Goal: Task Accomplishment & Management: Use online tool/utility

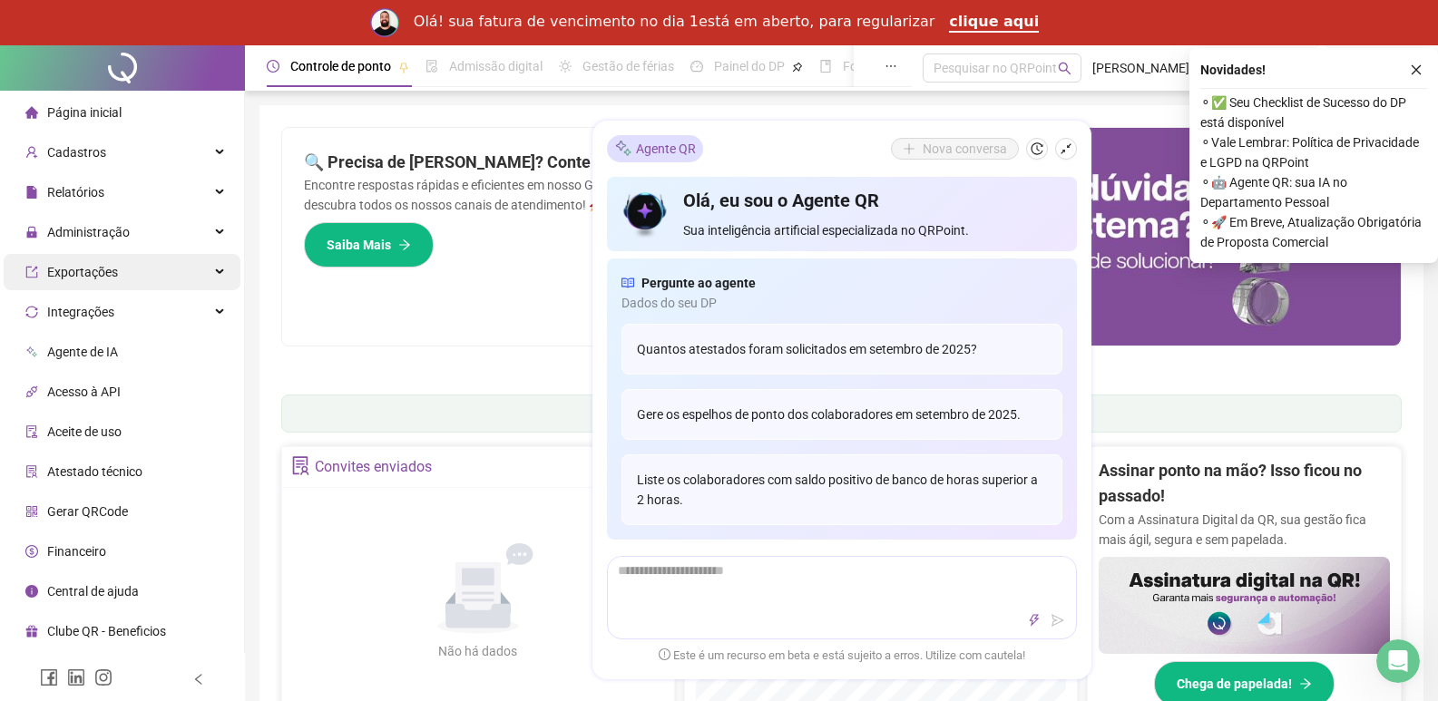
click at [114, 282] on span "Exportações" at bounding box center [71, 272] width 93 height 36
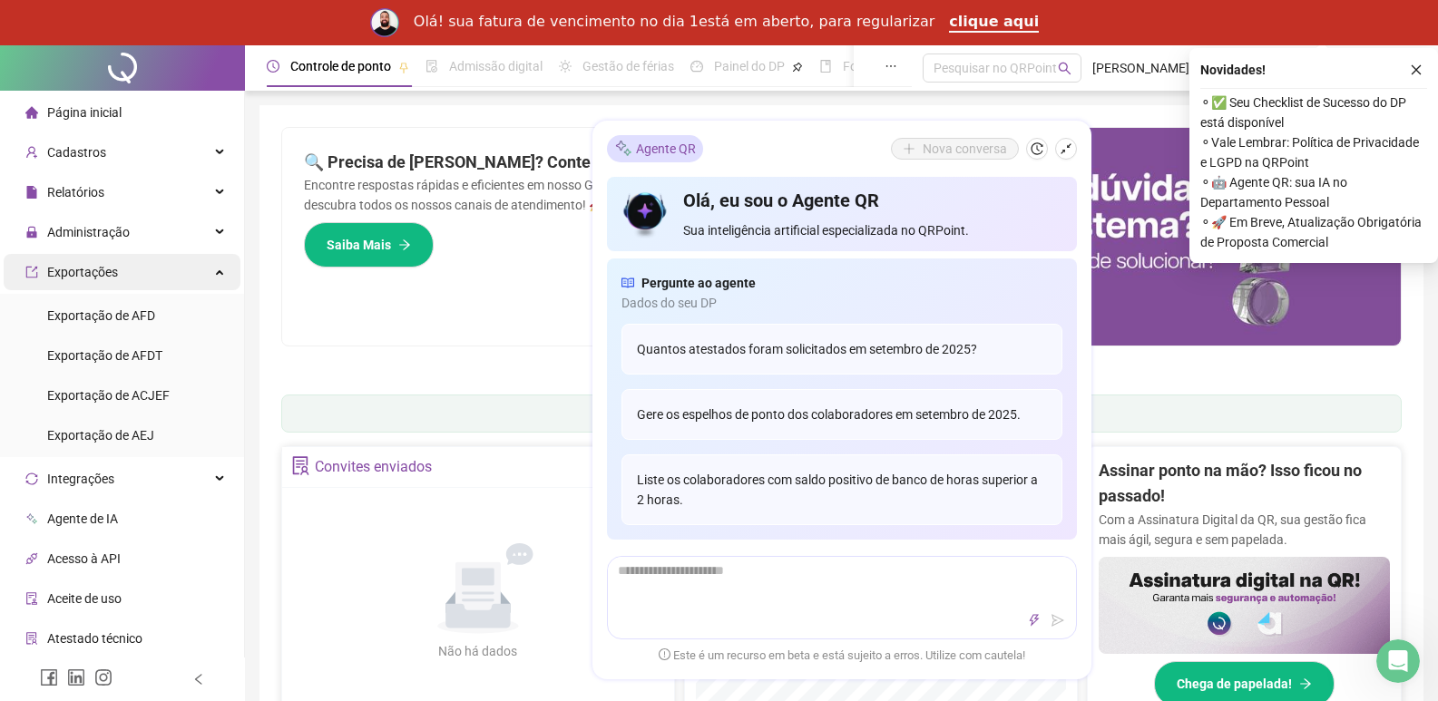
click at [115, 282] on div "Exportações" at bounding box center [122, 272] width 237 height 36
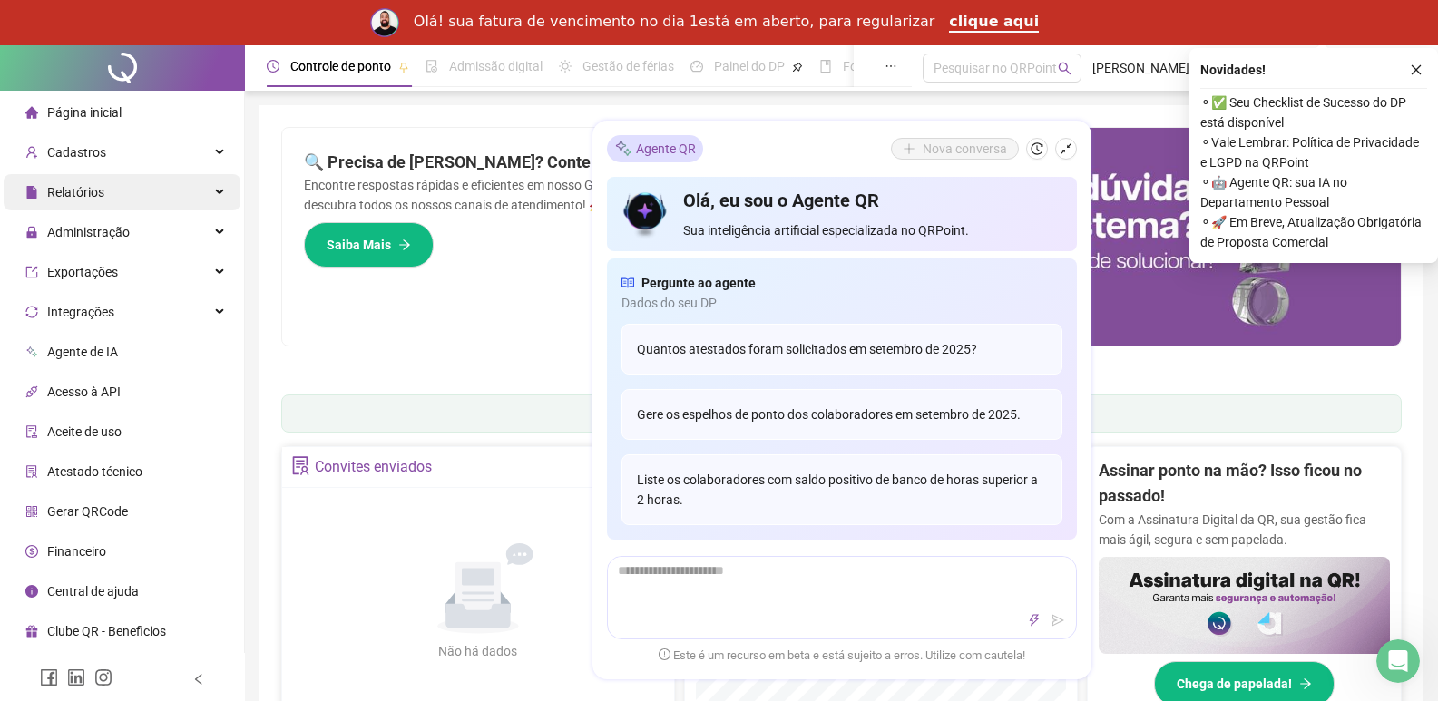
click at [108, 202] on div "Relatórios" at bounding box center [122, 192] width 237 height 36
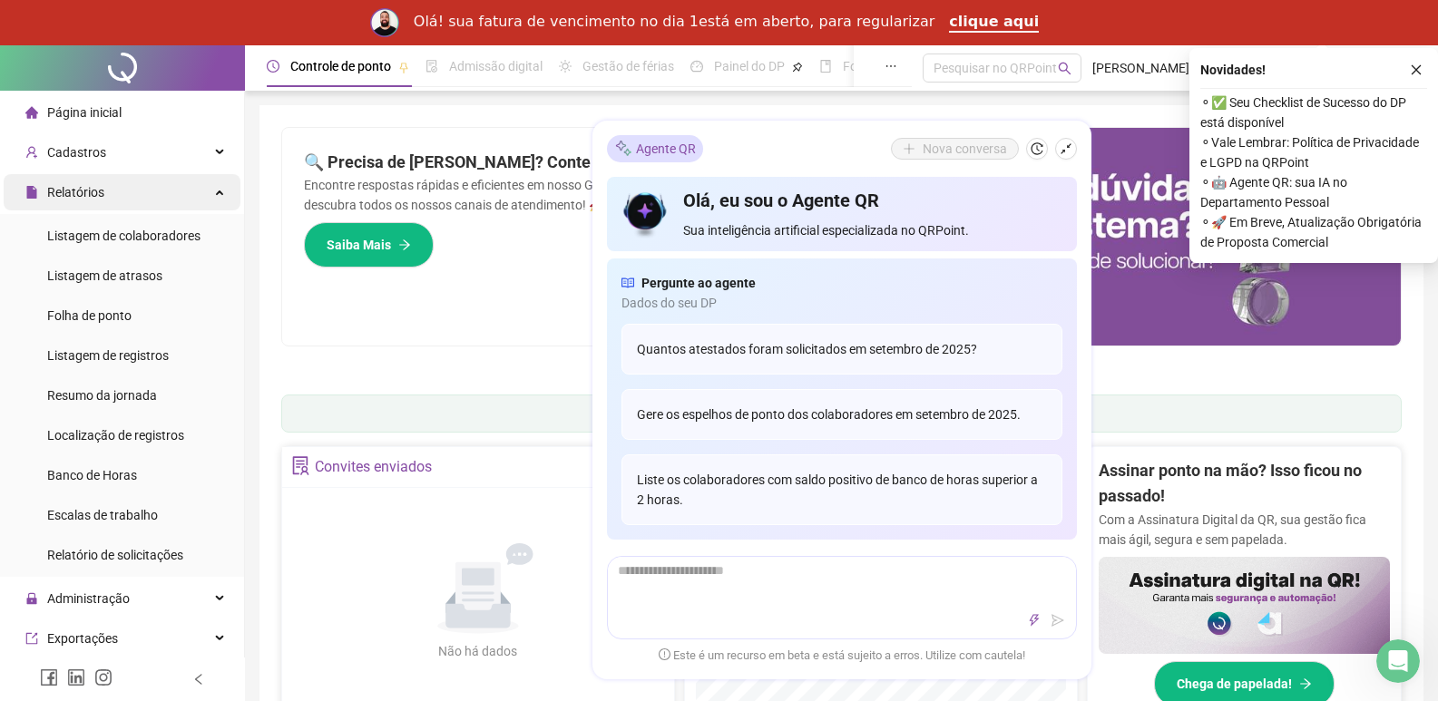
click at [108, 202] on div "Relatórios" at bounding box center [122, 192] width 237 height 36
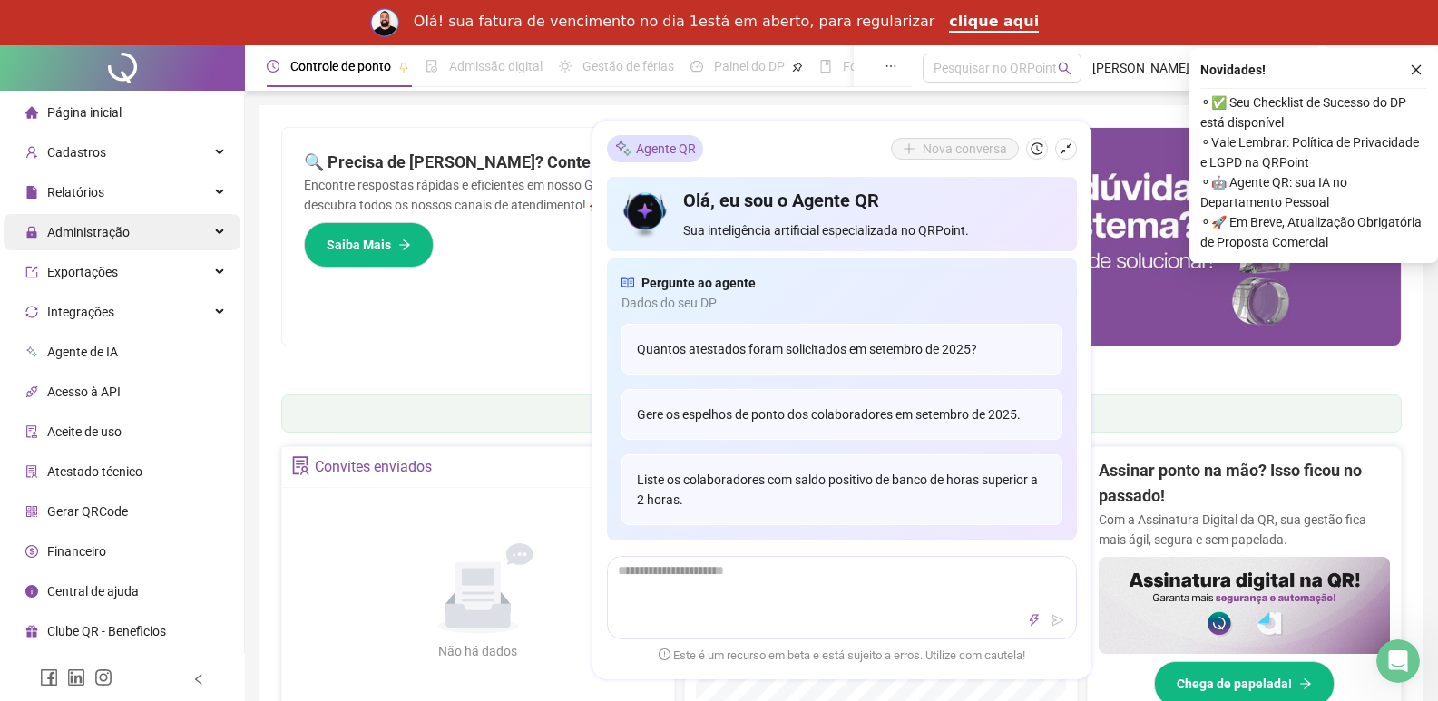
click at [110, 243] on span "Administração" at bounding box center [77, 232] width 104 height 36
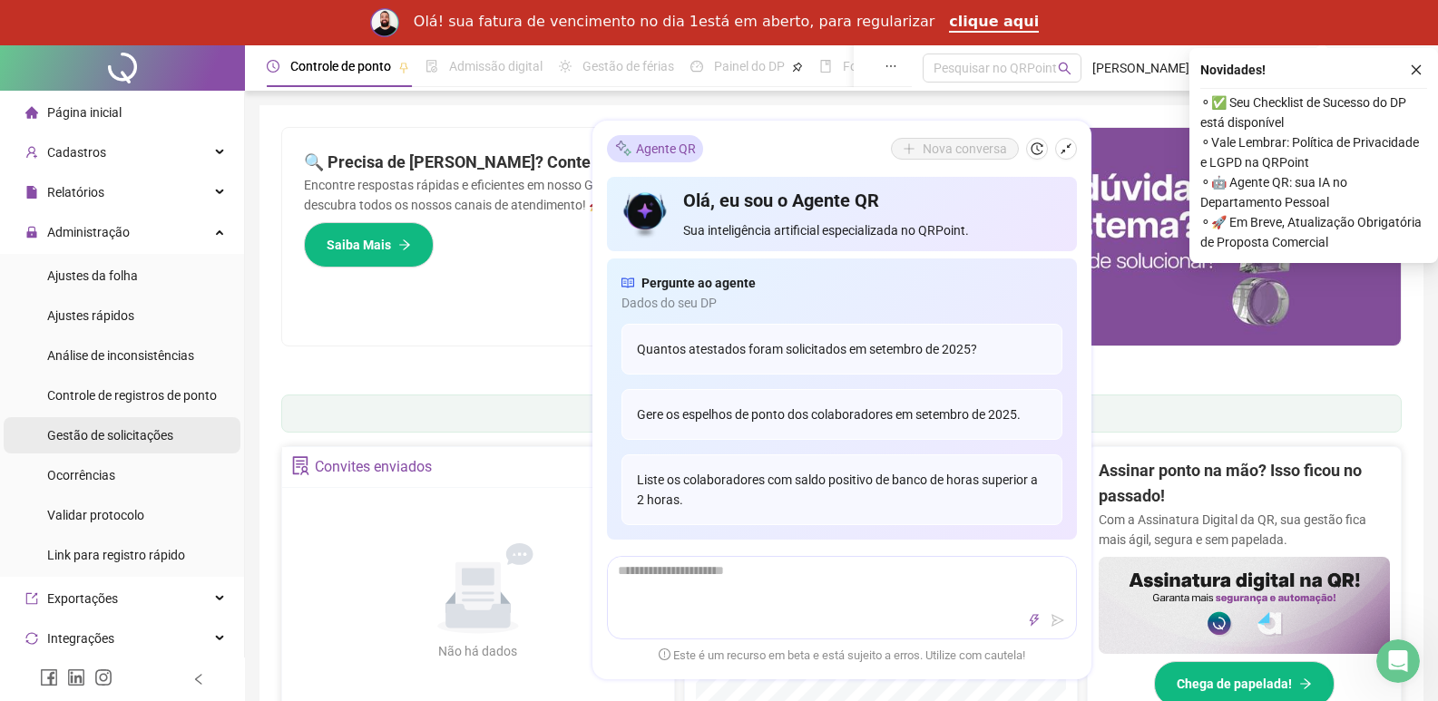
click at [127, 443] on span "Gestão de solicitações" at bounding box center [110, 435] width 126 height 15
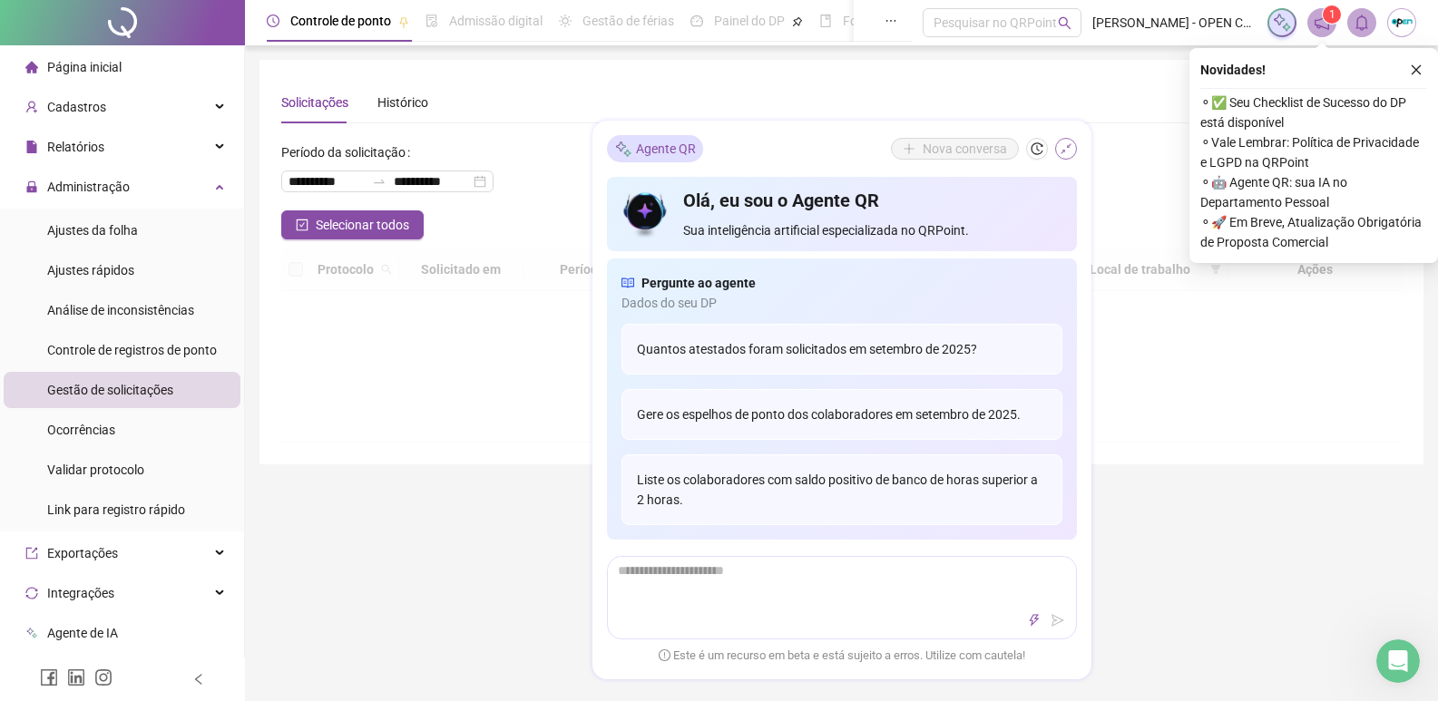
click at [1065, 151] on icon "shrink" at bounding box center [1065, 148] width 13 height 13
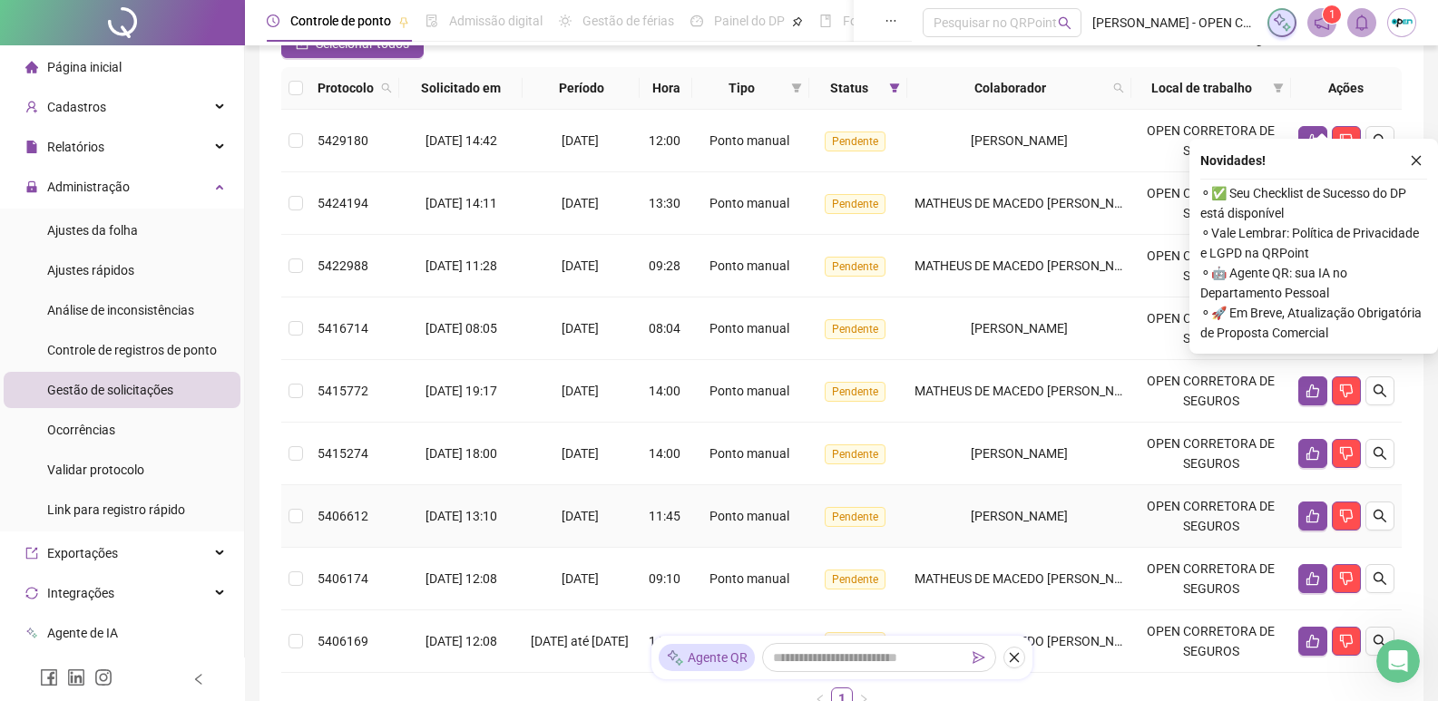
scroll to position [272, 0]
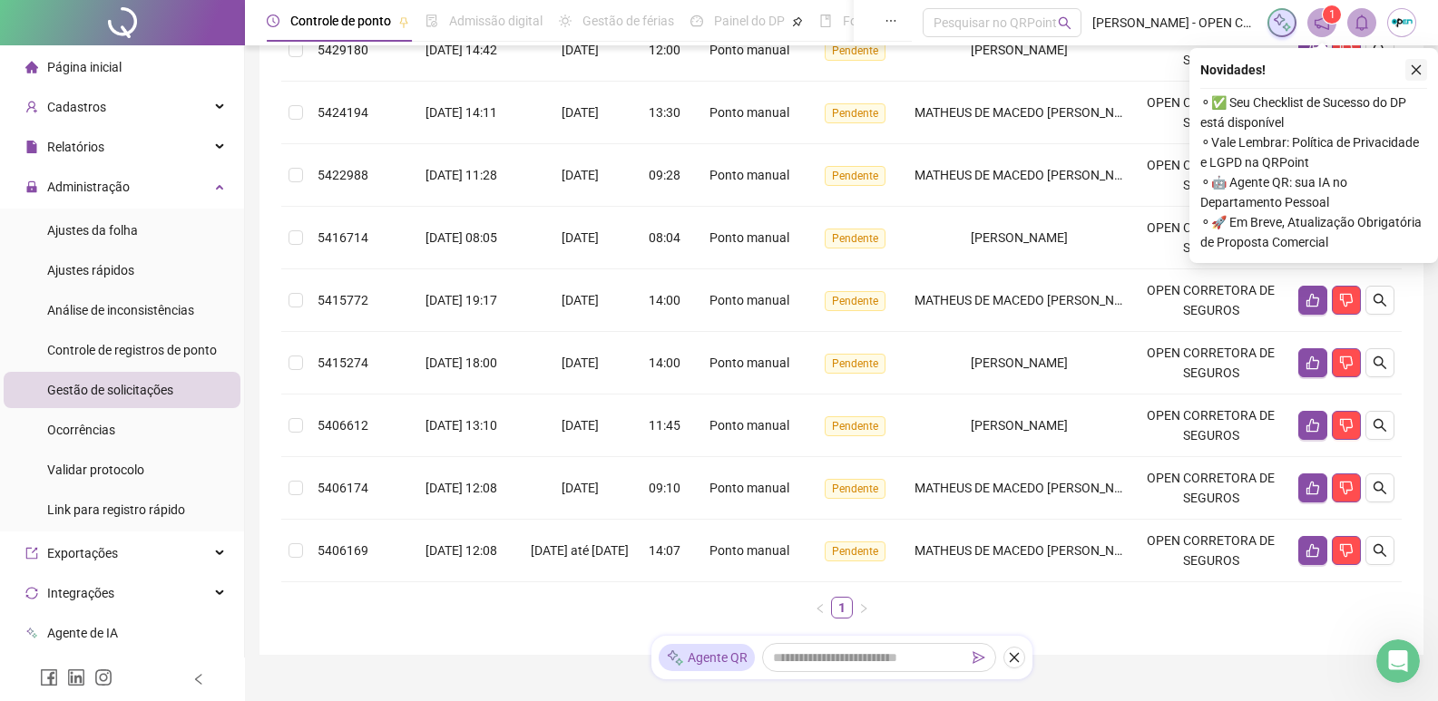
click at [1414, 68] on icon "close" at bounding box center [1416, 70] width 10 height 10
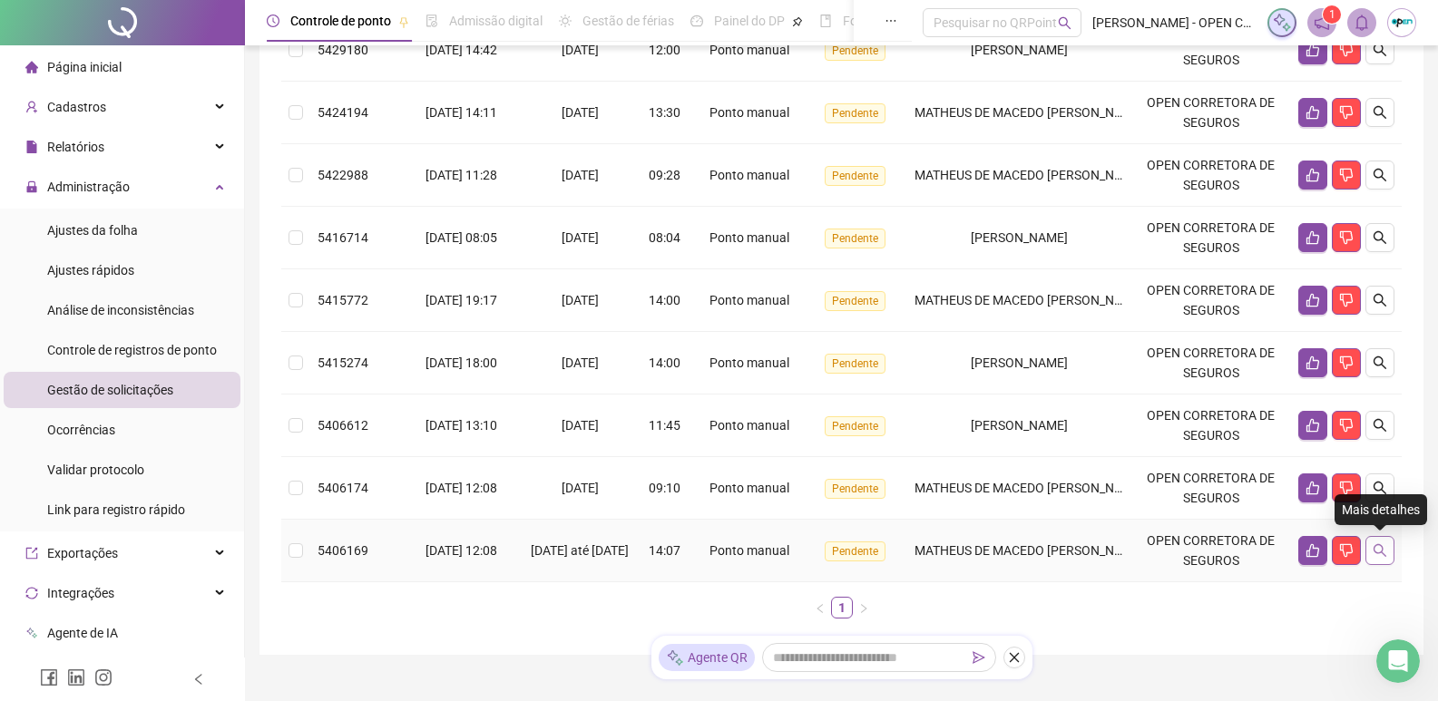
click at [1381, 541] on button "button" at bounding box center [1379, 550] width 29 height 29
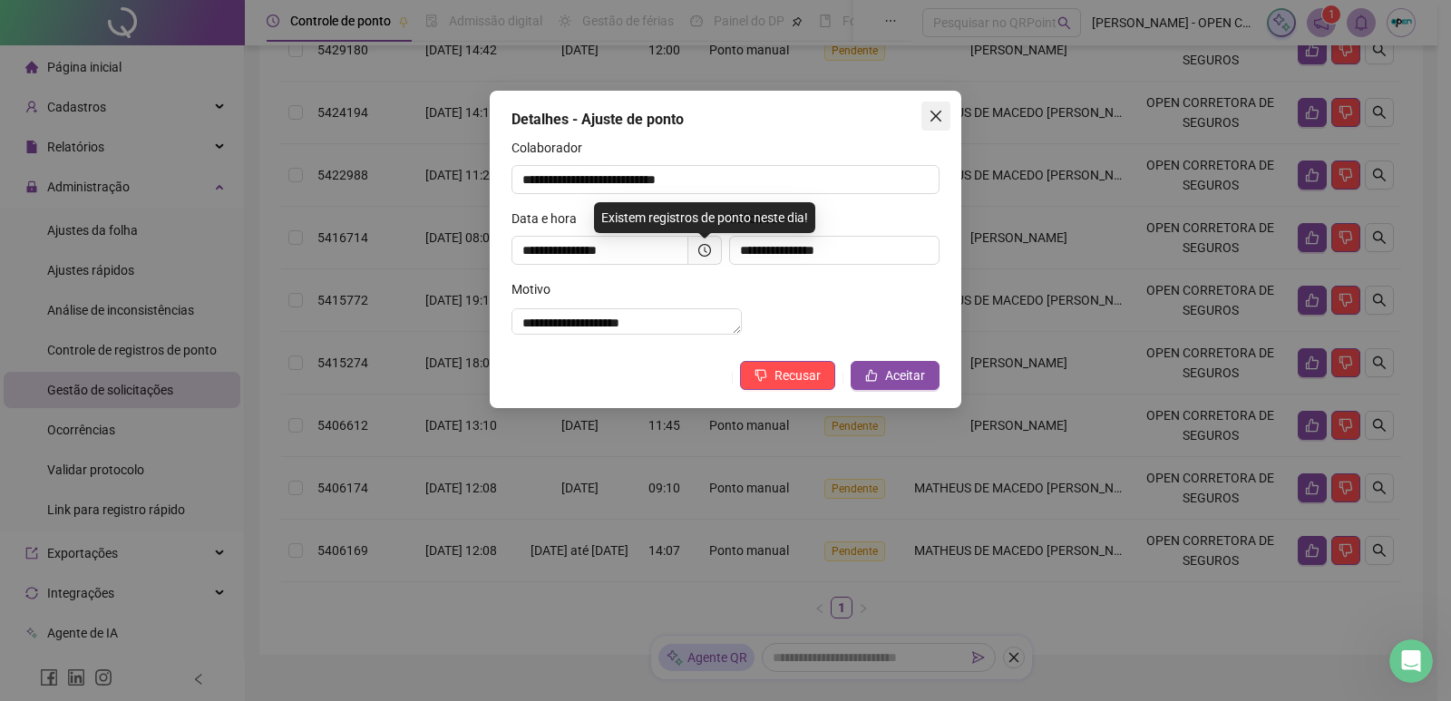
click at [934, 116] on icon "close" at bounding box center [936, 116] width 15 height 15
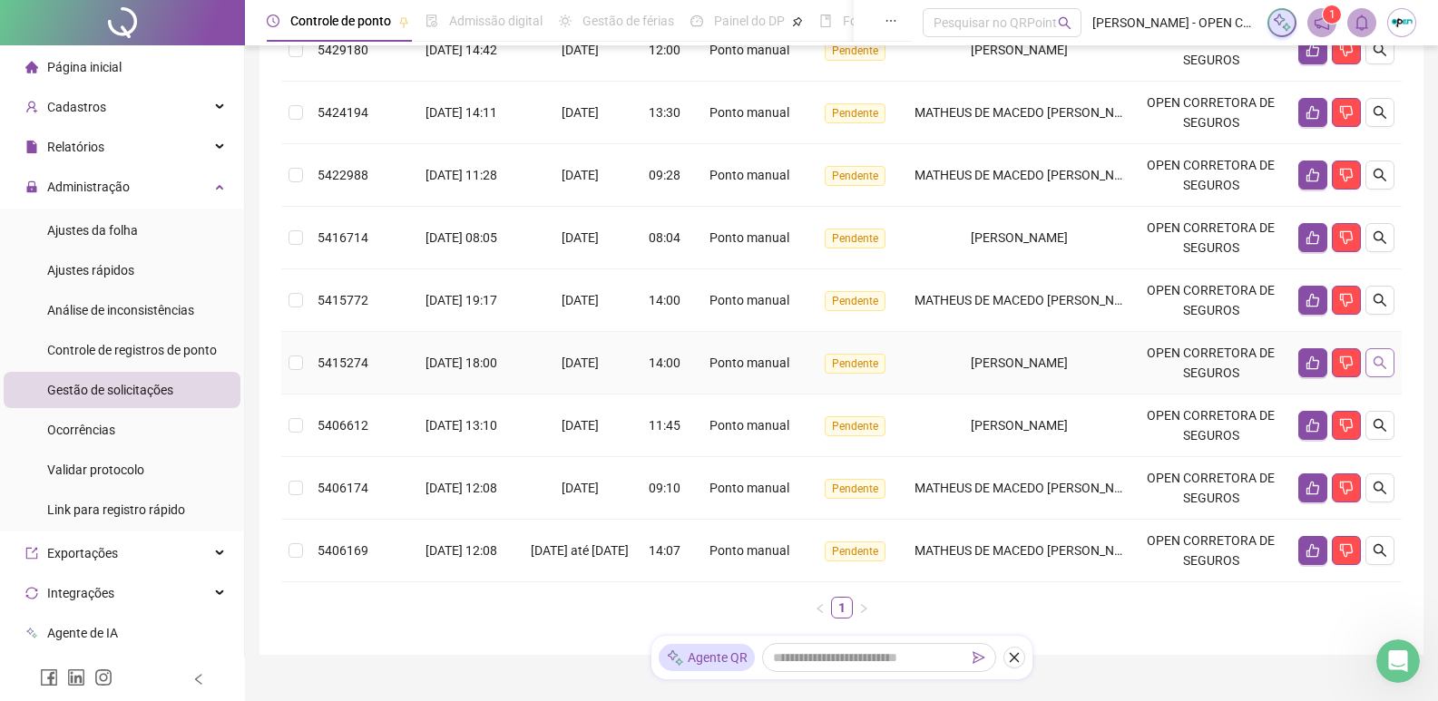
click at [1380, 353] on button "button" at bounding box center [1379, 362] width 29 height 29
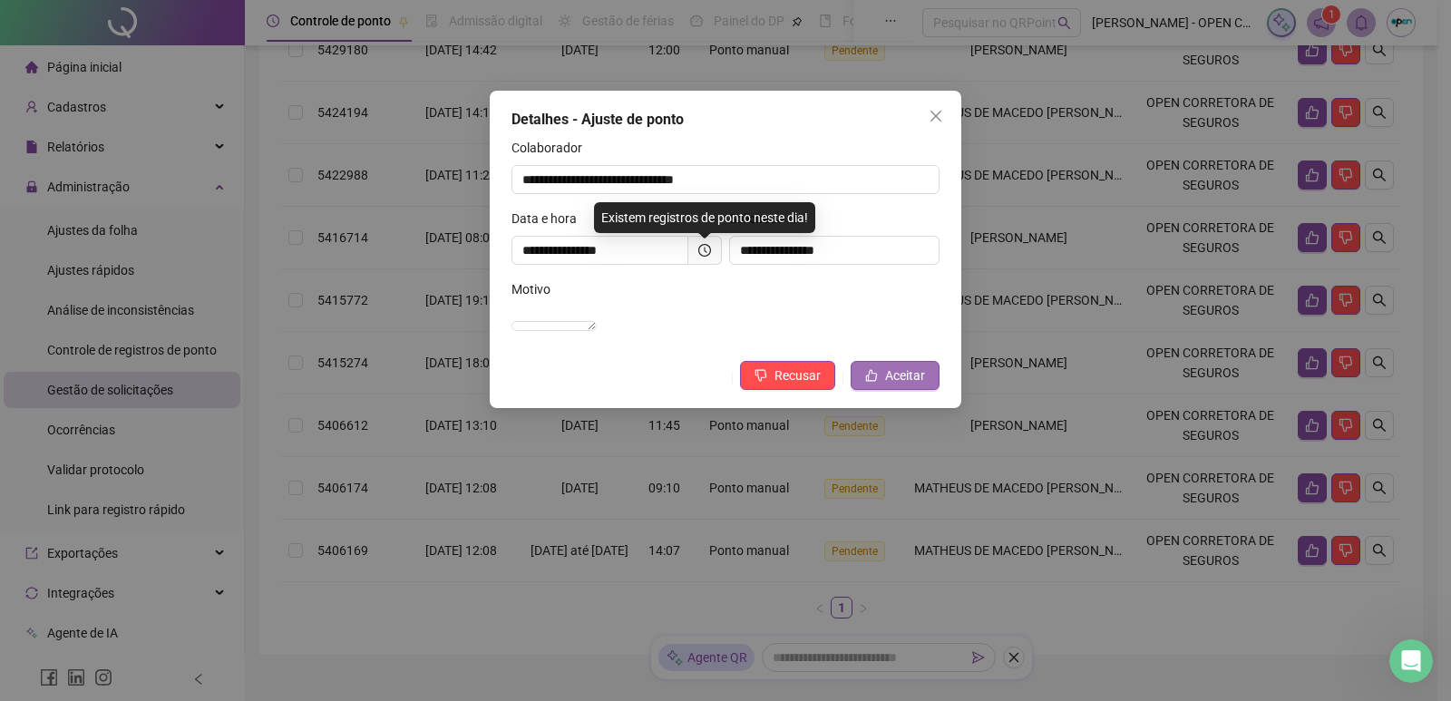
click at [911, 385] on span "Aceitar" at bounding box center [905, 376] width 40 height 20
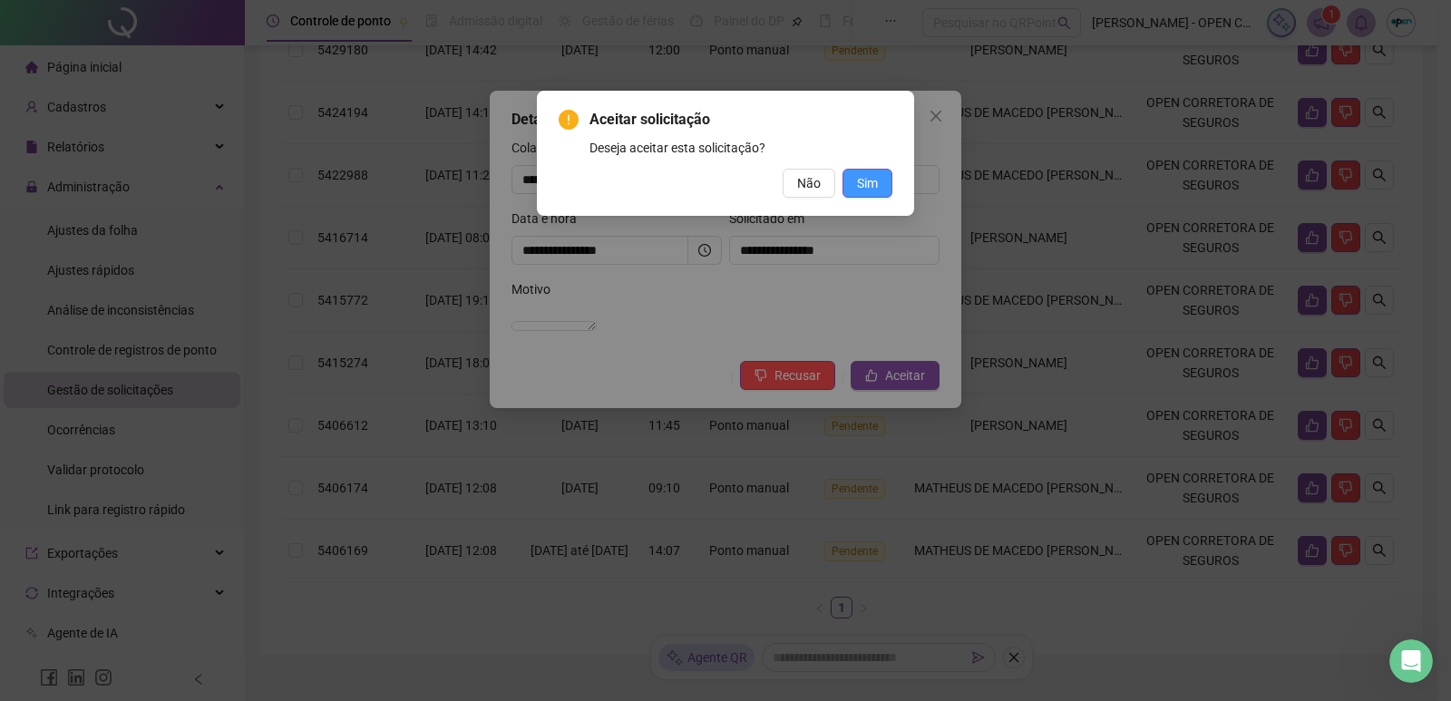
click at [867, 192] on span "Sim" at bounding box center [867, 183] width 21 height 20
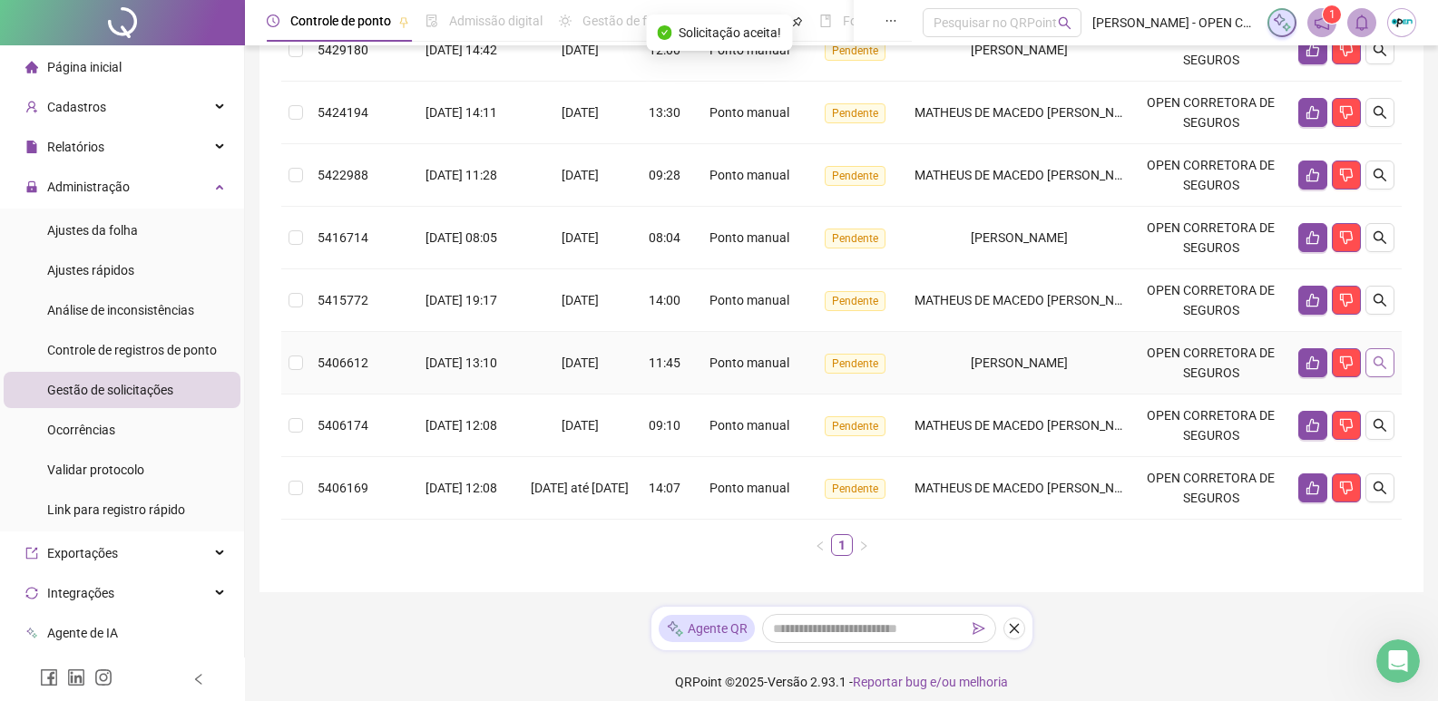
click at [1383, 356] on icon "search" at bounding box center [1379, 363] width 15 height 15
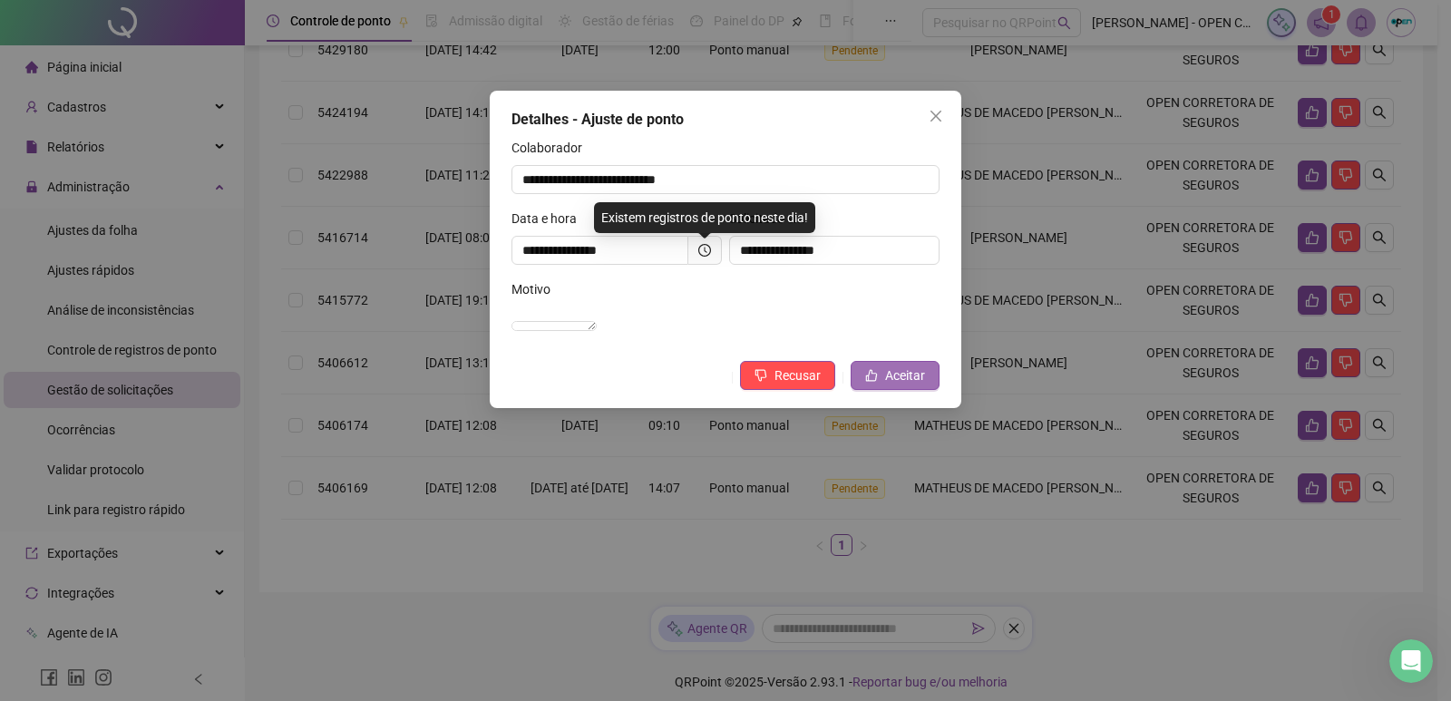
click at [908, 385] on span "Aceitar" at bounding box center [905, 376] width 40 height 20
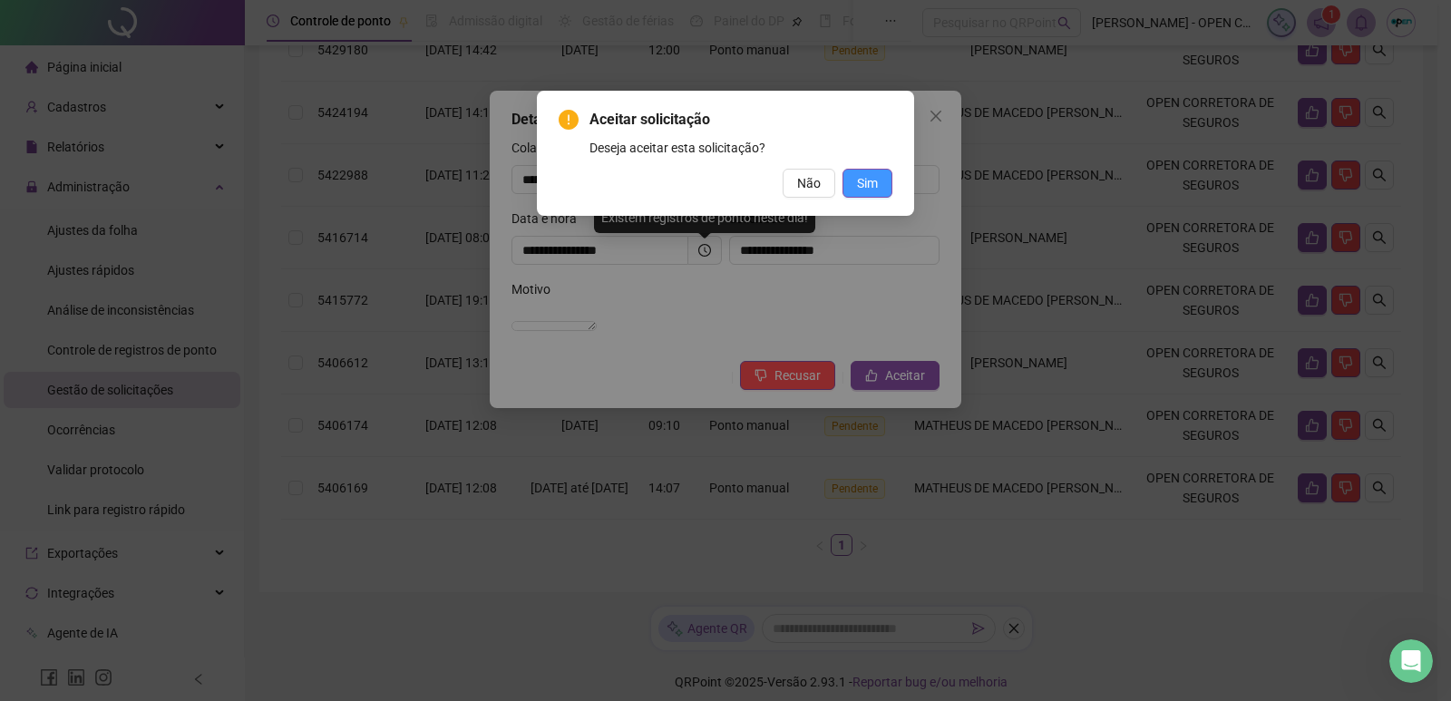
click at [876, 181] on span "Sim" at bounding box center [867, 183] width 21 height 20
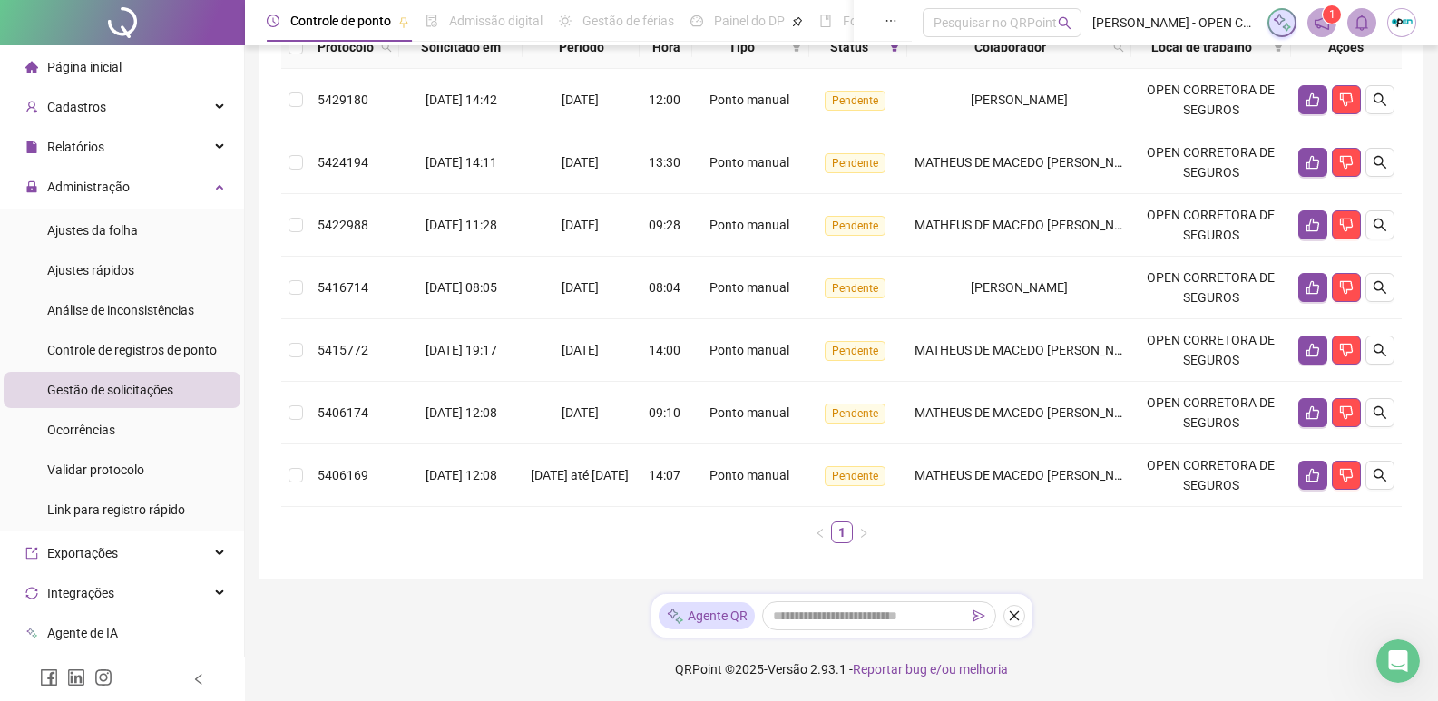
scroll to position [132, 0]
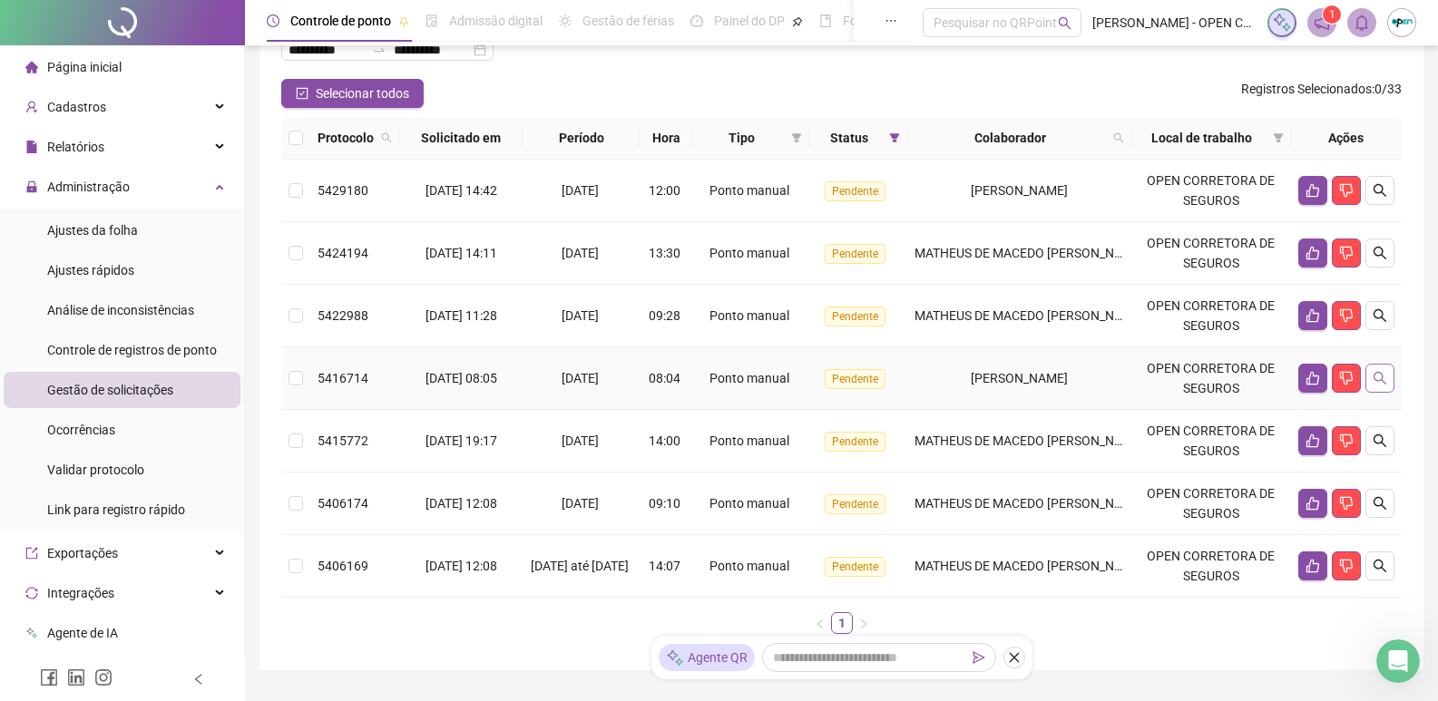
click at [1381, 375] on icon "search" at bounding box center [1379, 378] width 13 height 13
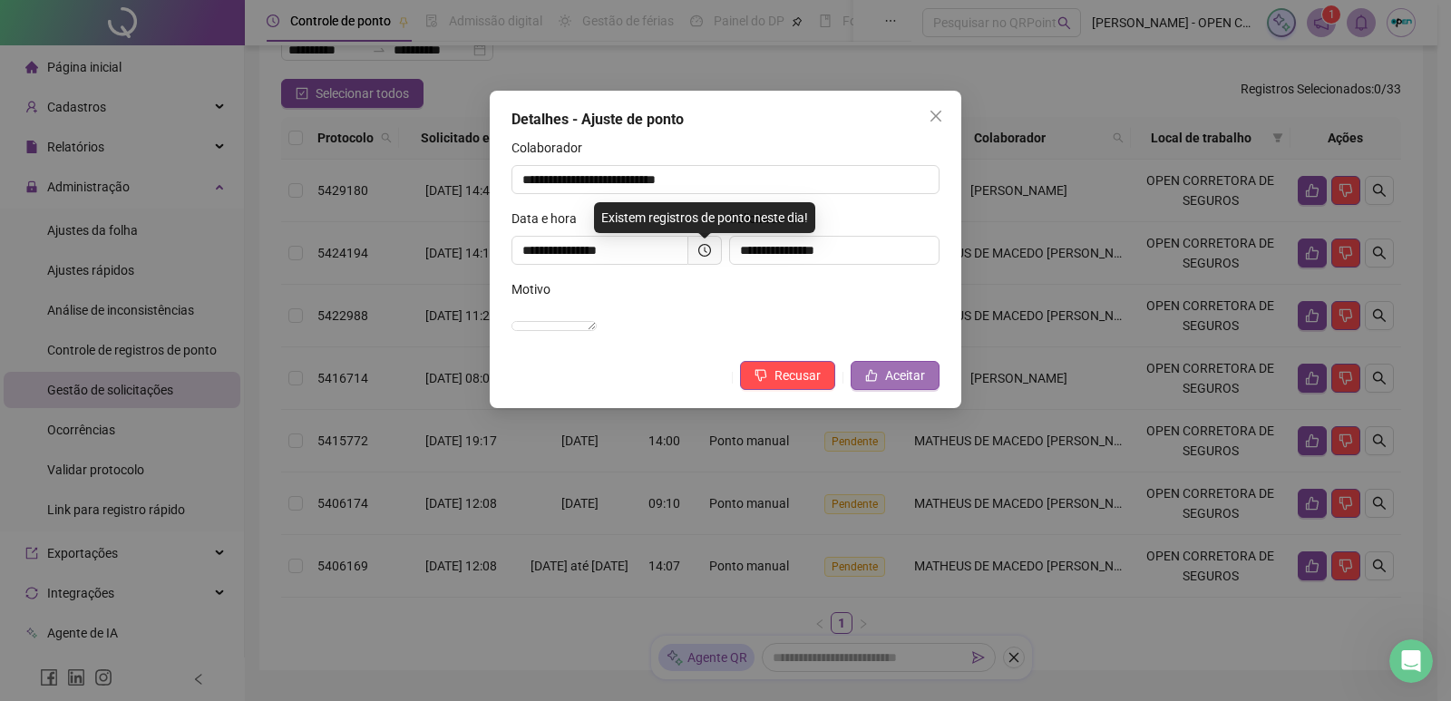
drag, startPoint x: 917, startPoint y: 399, endPoint x: 899, endPoint y: 405, distance: 19.2
click at [901, 385] on span "Aceitar" at bounding box center [905, 376] width 40 height 20
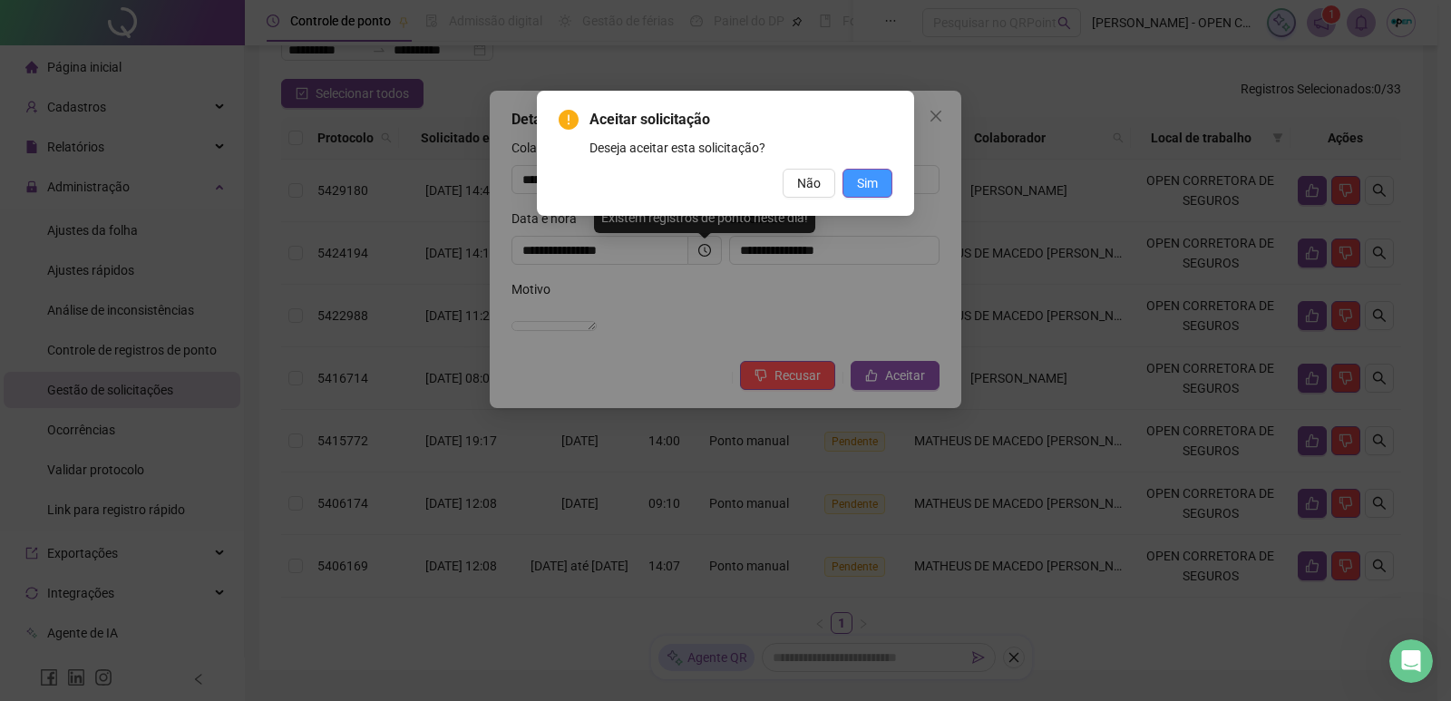
click at [862, 186] on span "Sim" at bounding box center [867, 183] width 21 height 20
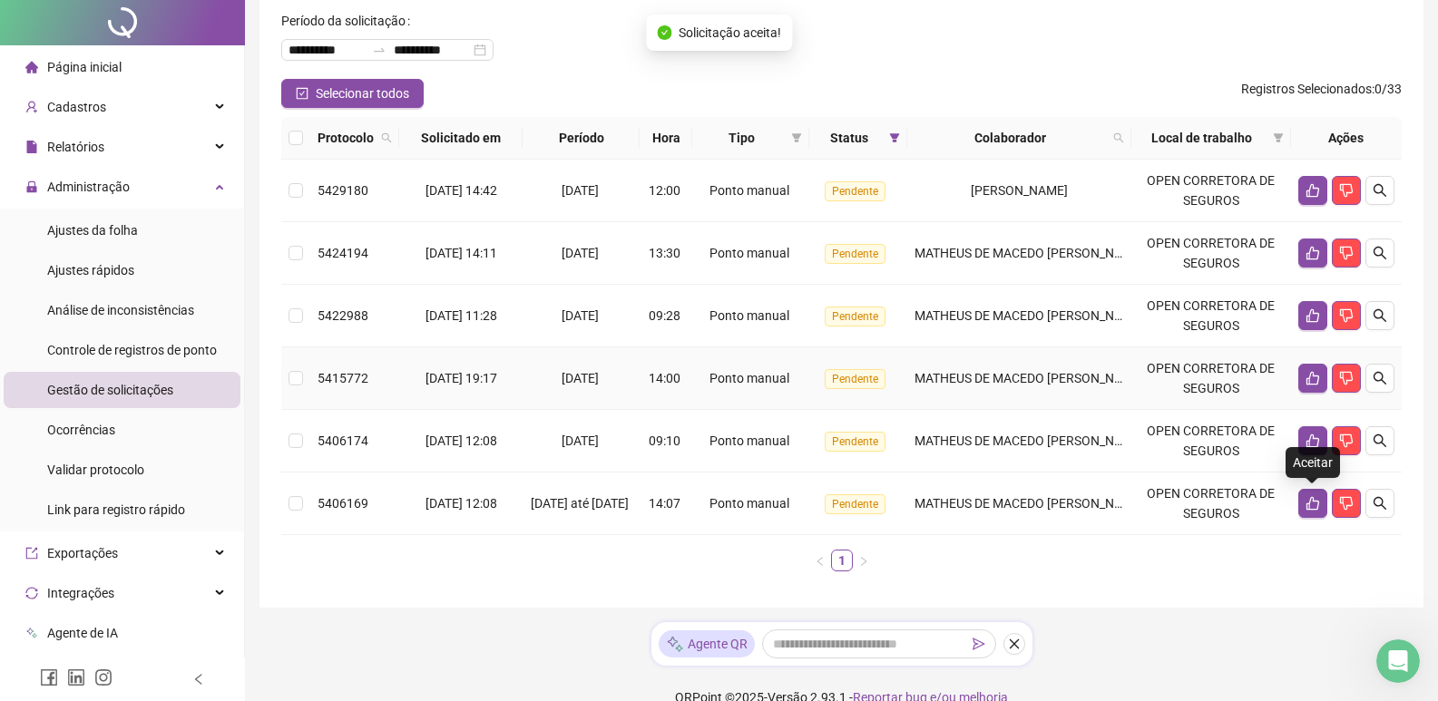
scroll to position [0, 0]
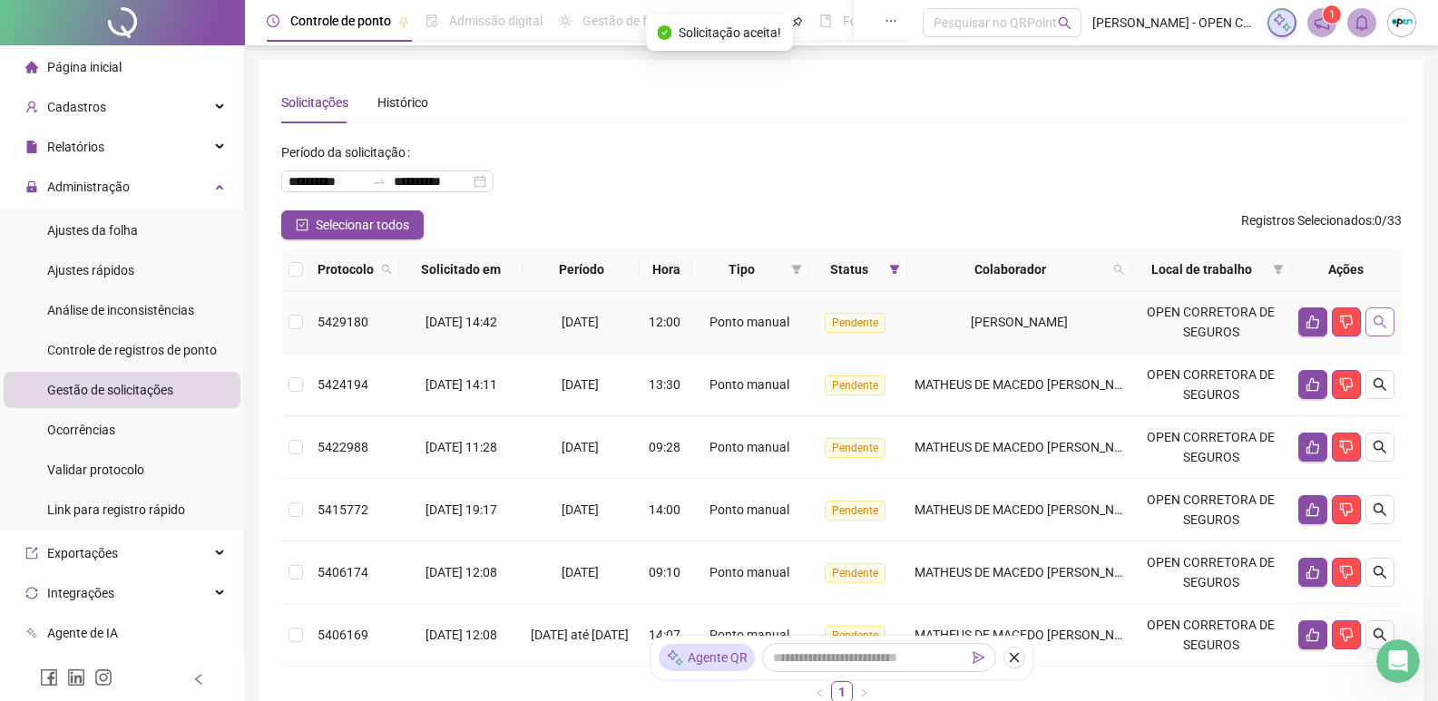
click at [1380, 317] on icon "search" at bounding box center [1379, 322] width 13 height 13
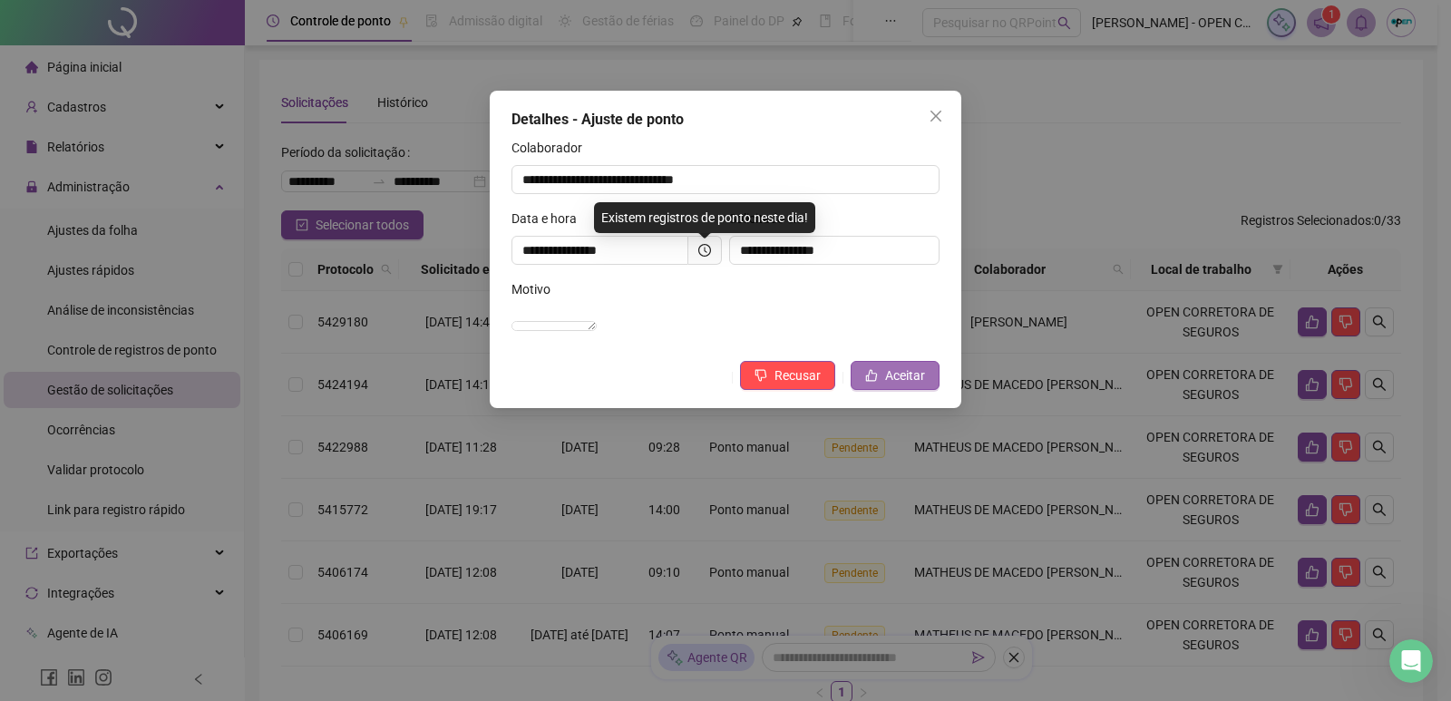
click at [902, 385] on span "Aceitar" at bounding box center [905, 376] width 40 height 20
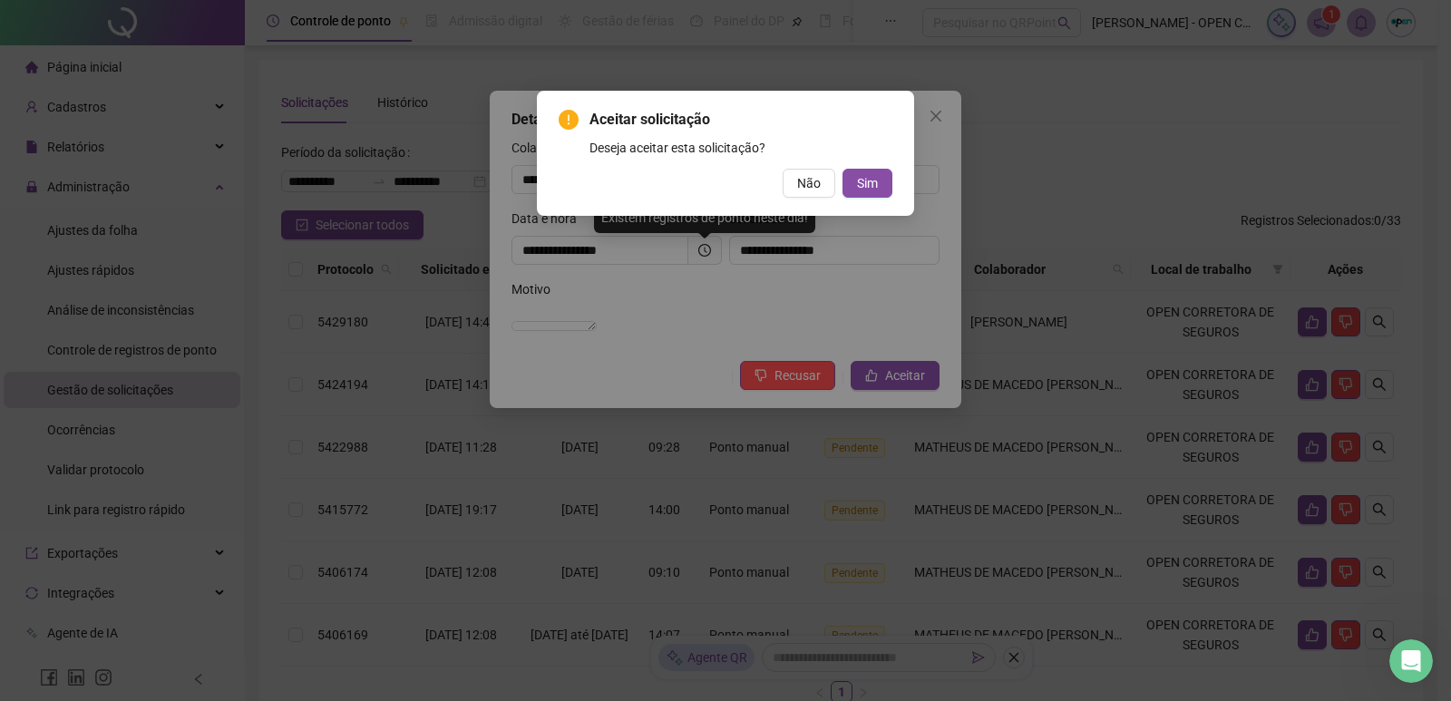
click at [868, 161] on div "Aceitar solicitação Deseja aceitar esta solicitação? Não Sim" at bounding box center [726, 153] width 334 height 89
click at [867, 179] on span "Sim" at bounding box center [867, 183] width 21 height 20
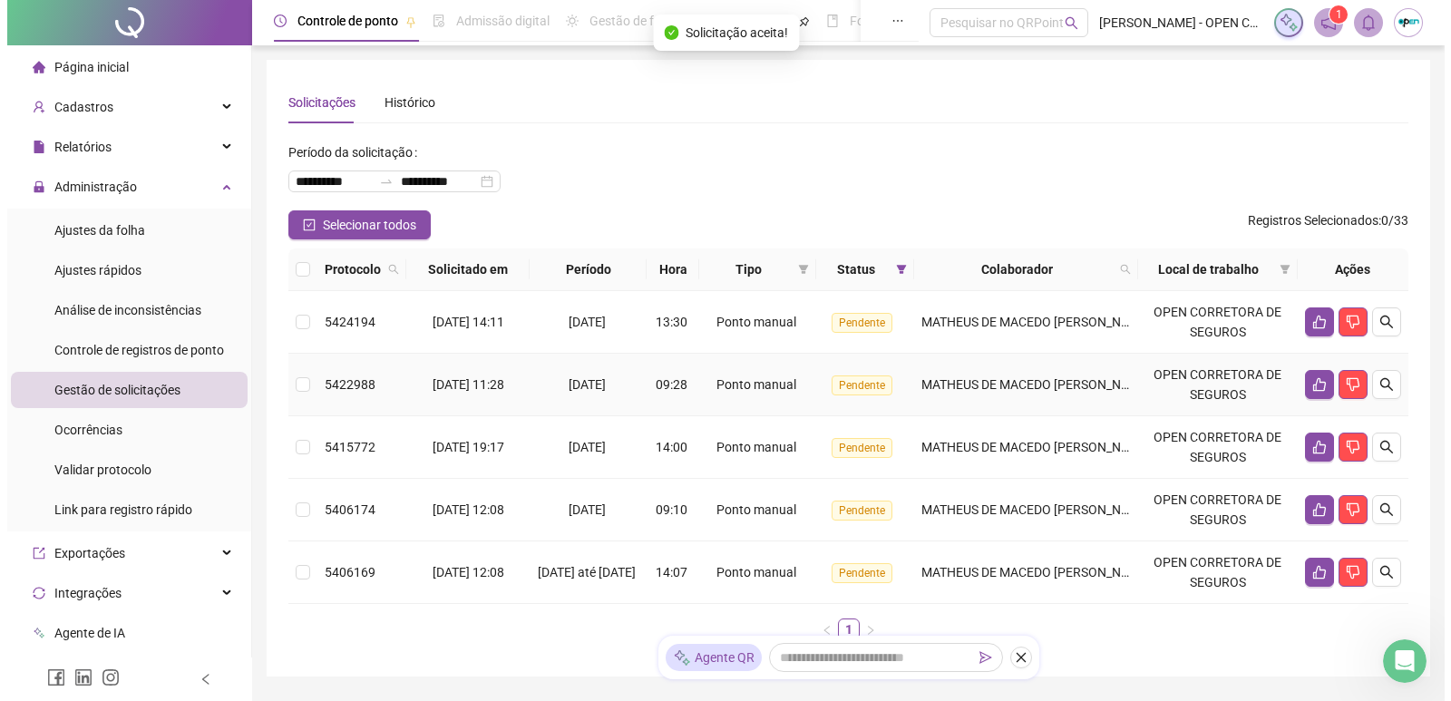
scroll to position [97, 0]
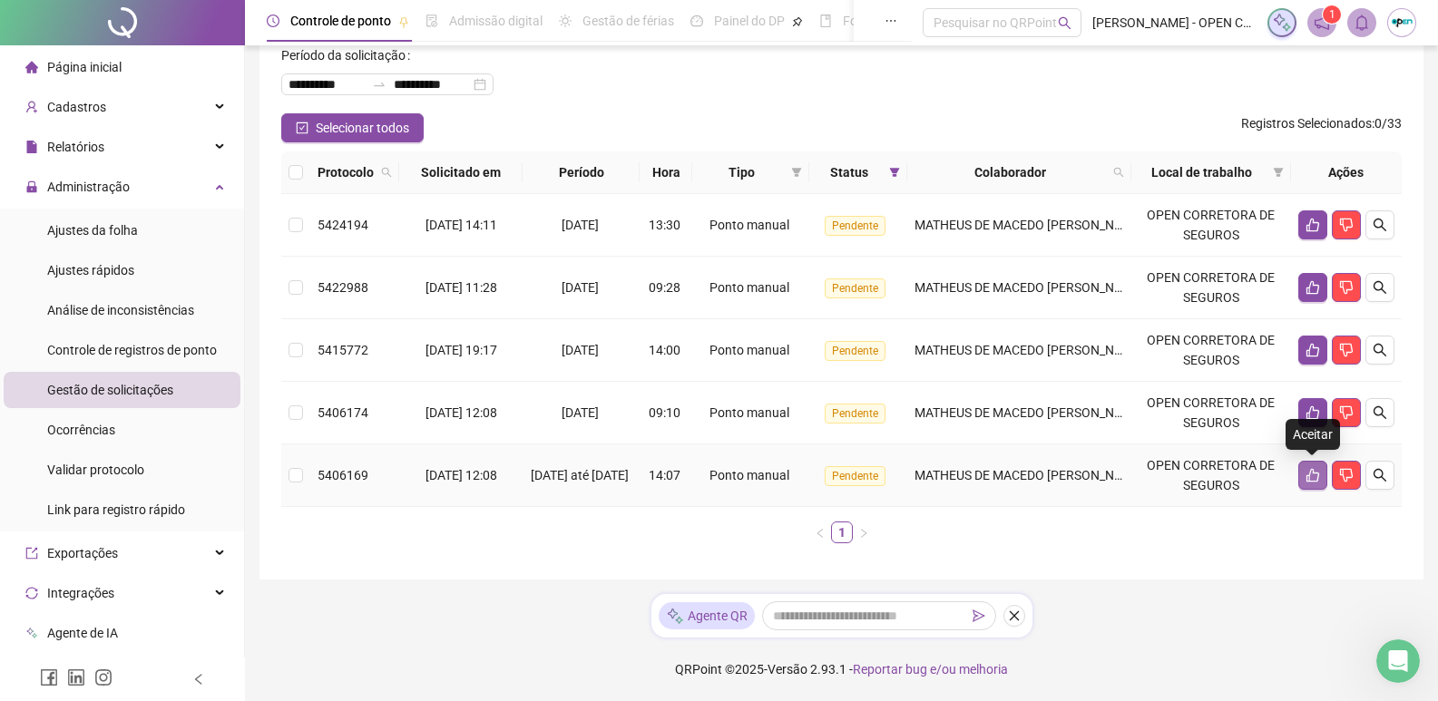
click at [1310, 478] on icon "like" at bounding box center [1312, 475] width 15 height 15
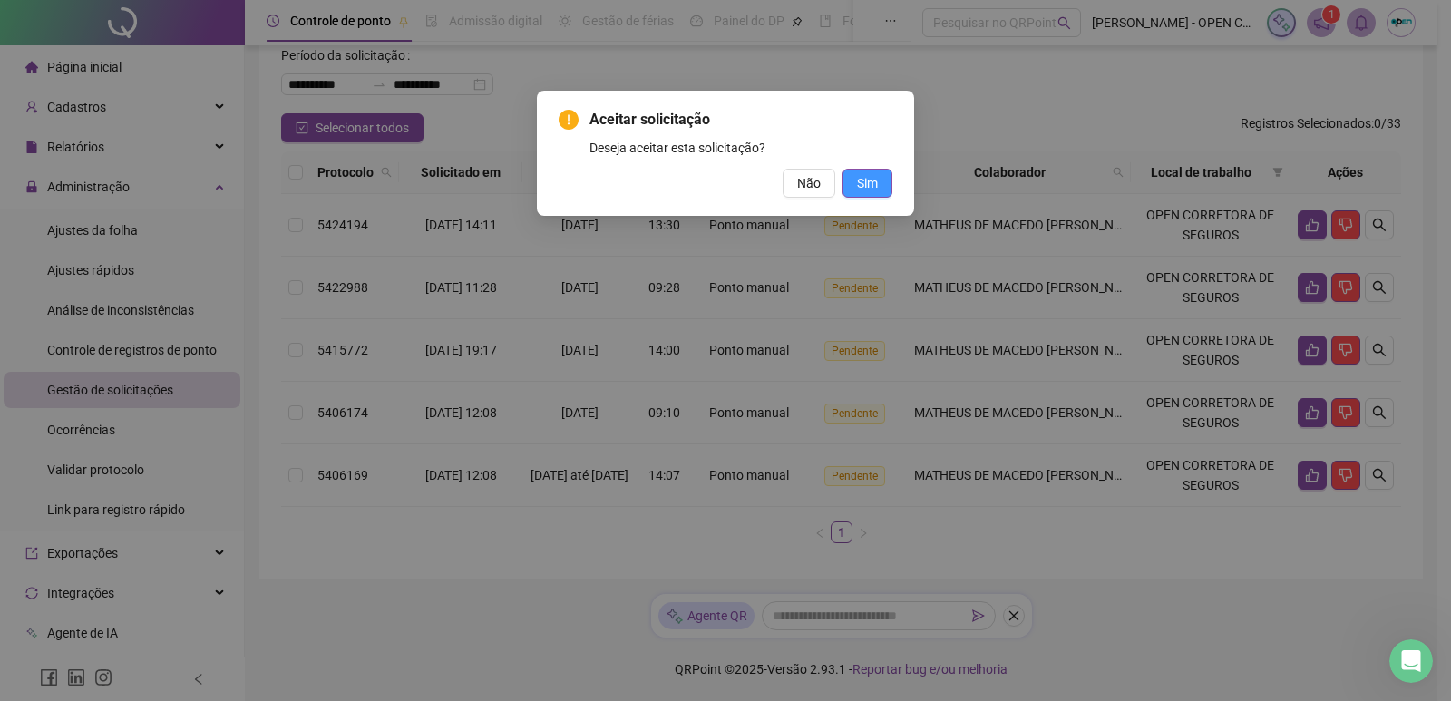
click at [875, 172] on button "Sim" at bounding box center [868, 183] width 50 height 29
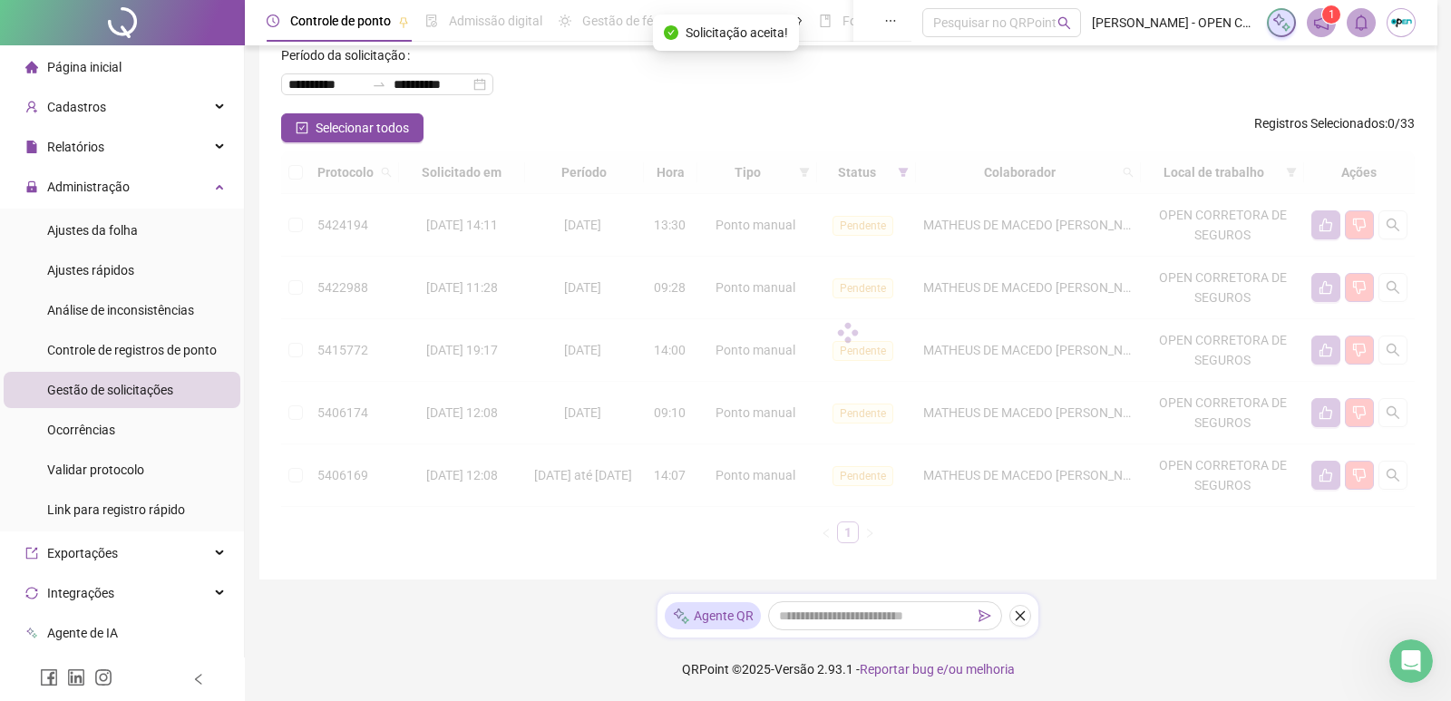
scroll to position [34, 0]
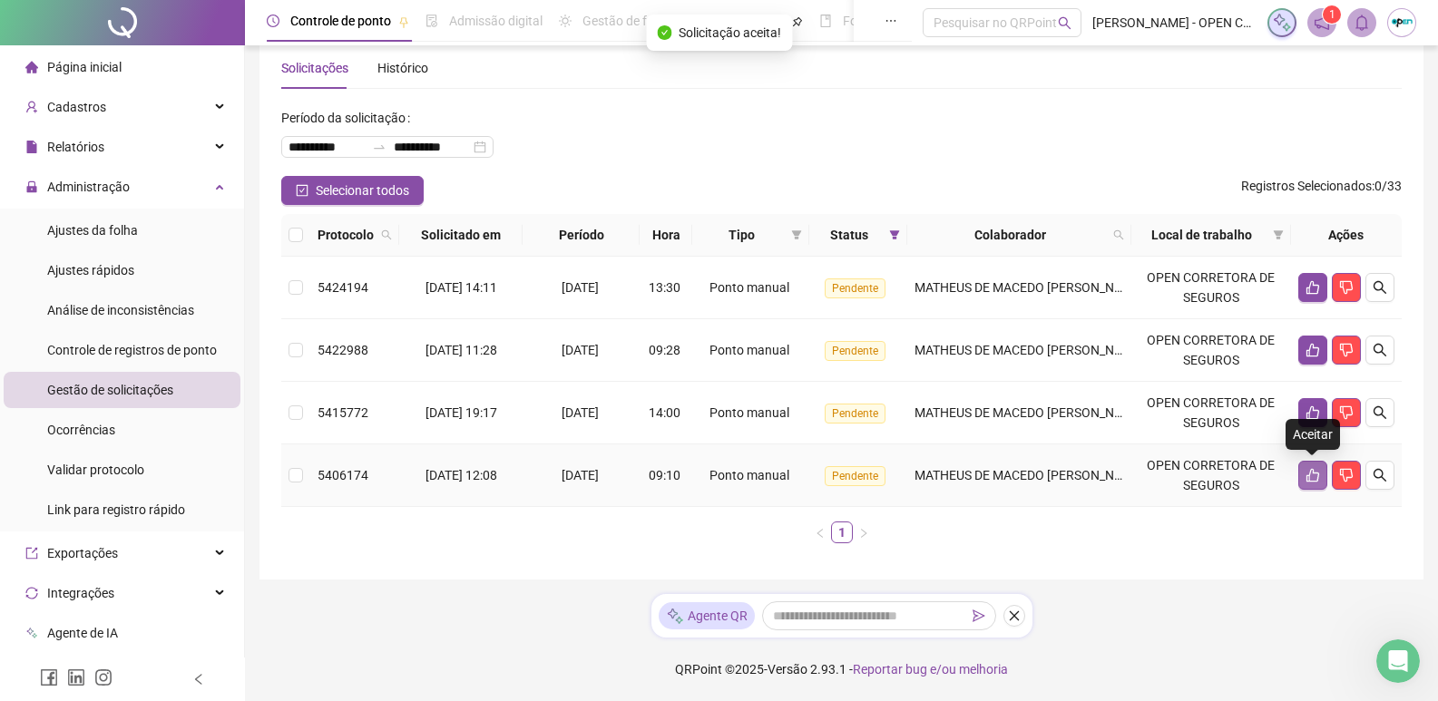
click at [1311, 477] on icon "like" at bounding box center [1312, 475] width 15 height 15
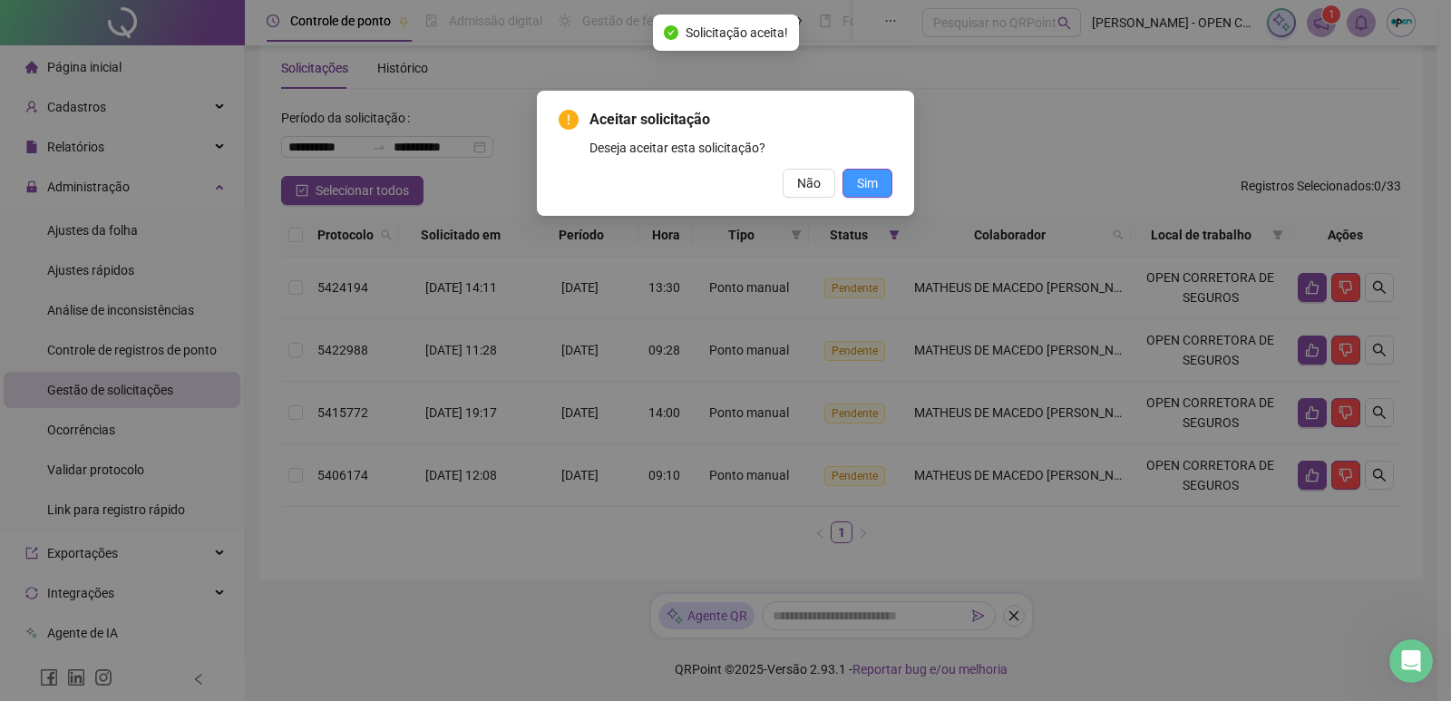
click at [861, 171] on button "Sim" at bounding box center [868, 183] width 50 height 29
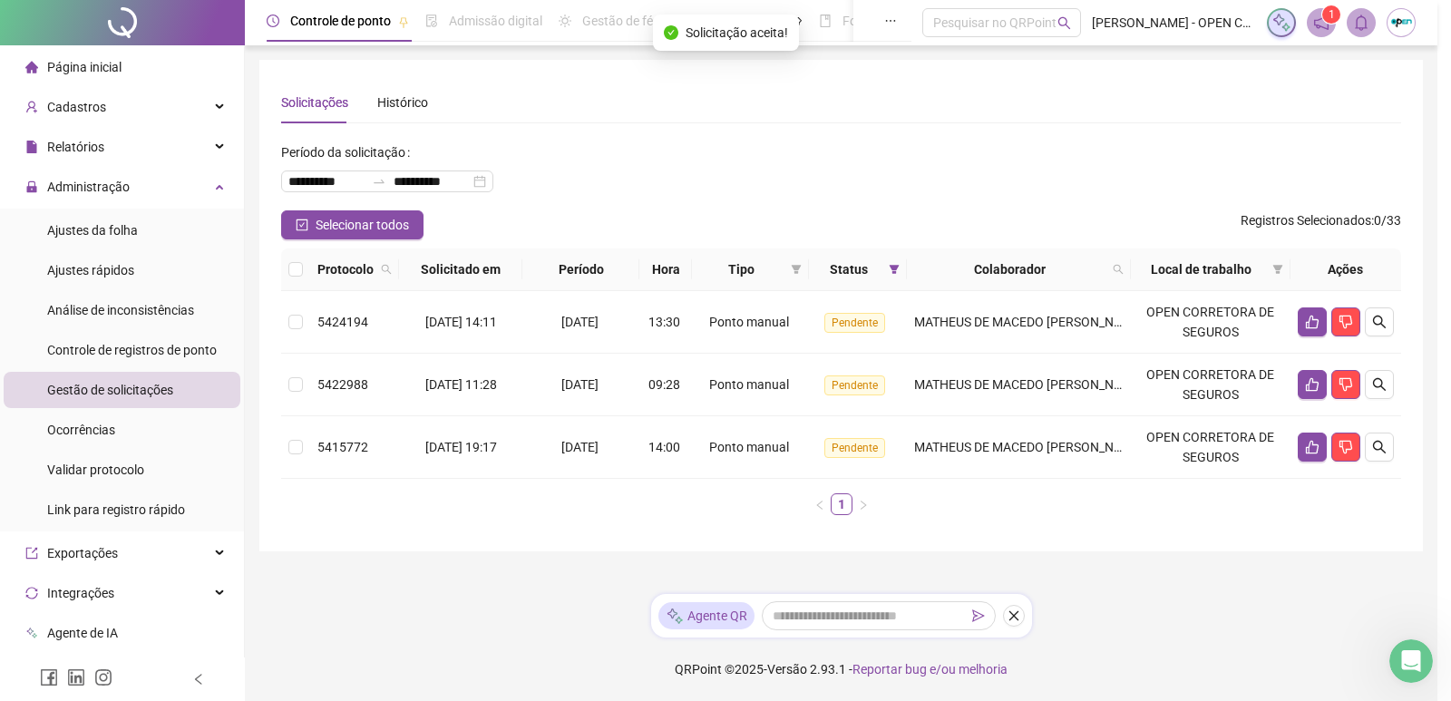
scroll to position [0, 0]
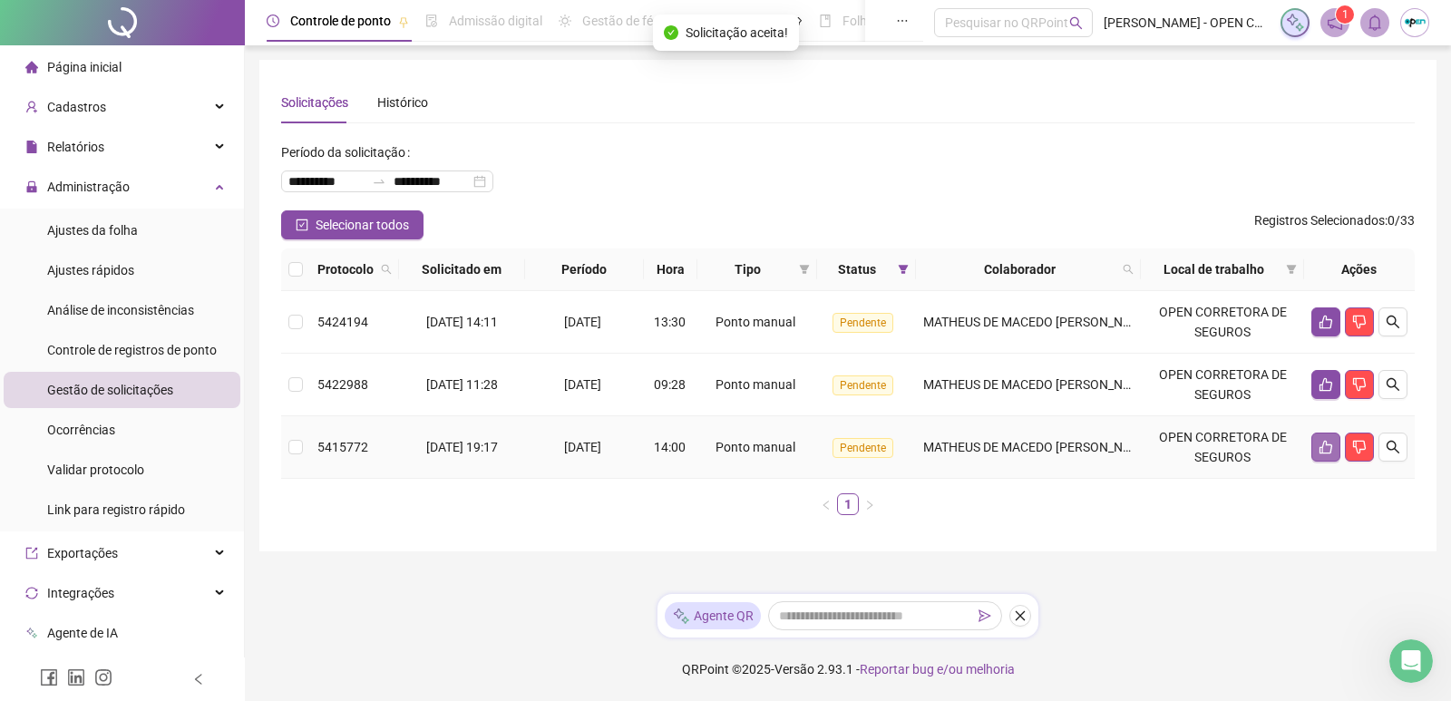
click at [1321, 453] on icon "like" at bounding box center [1326, 448] width 13 height 14
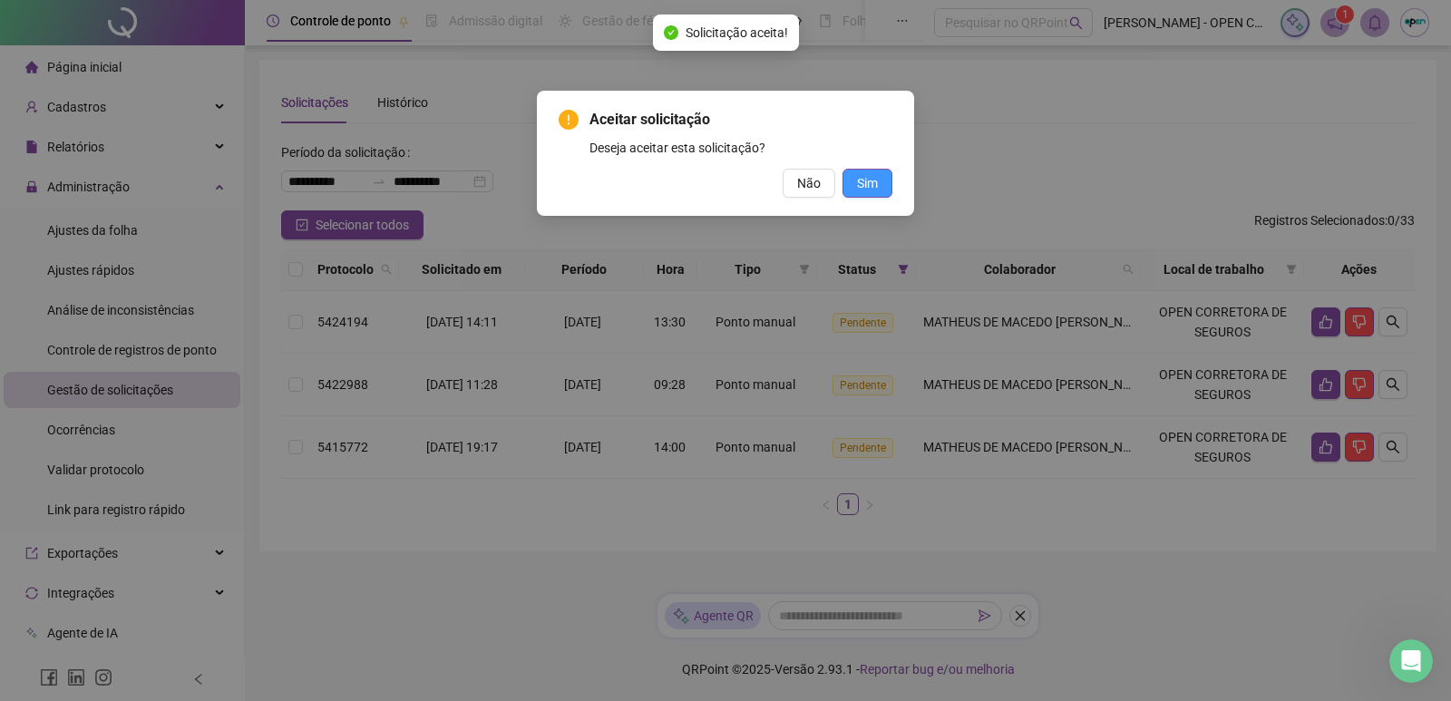
click at [864, 184] on span "Sim" at bounding box center [867, 183] width 21 height 20
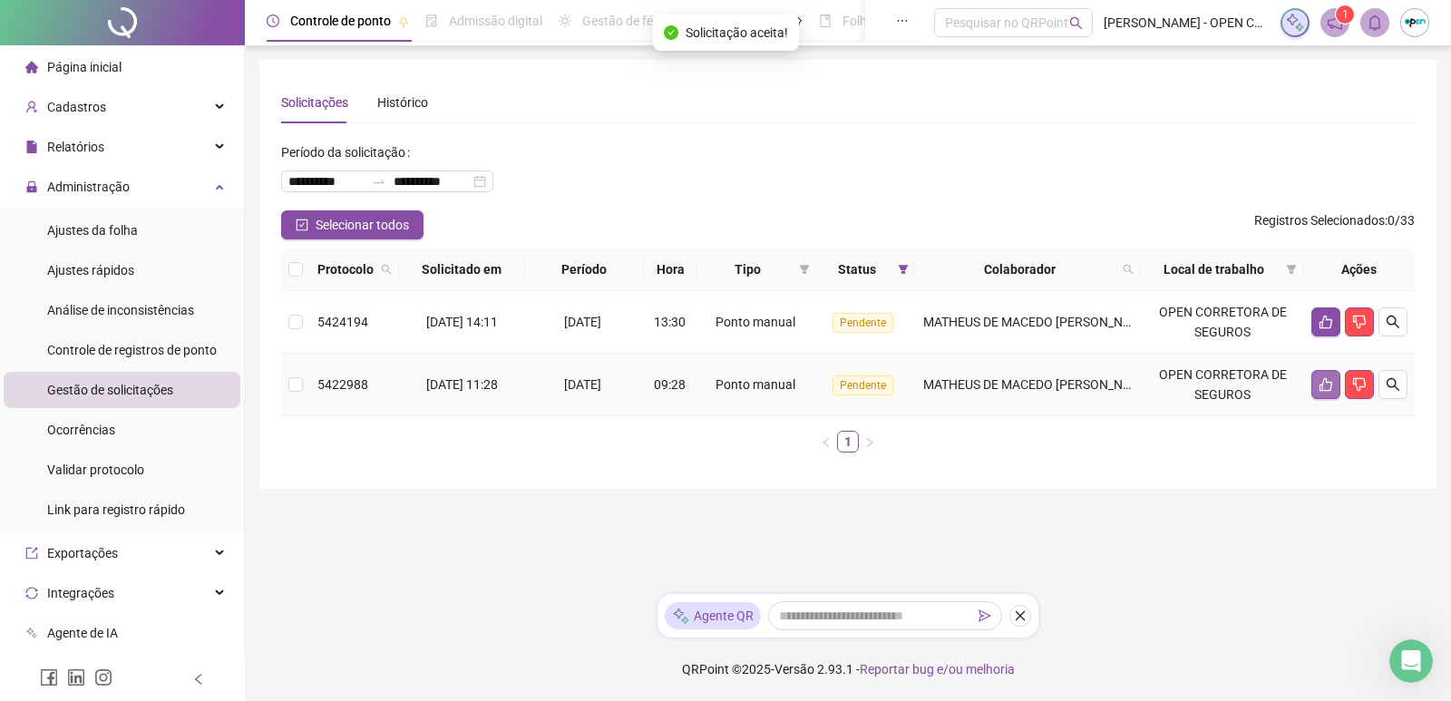
click at [1322, 392] on button "button" at bounding box center [1325, 384] width 29 height 29
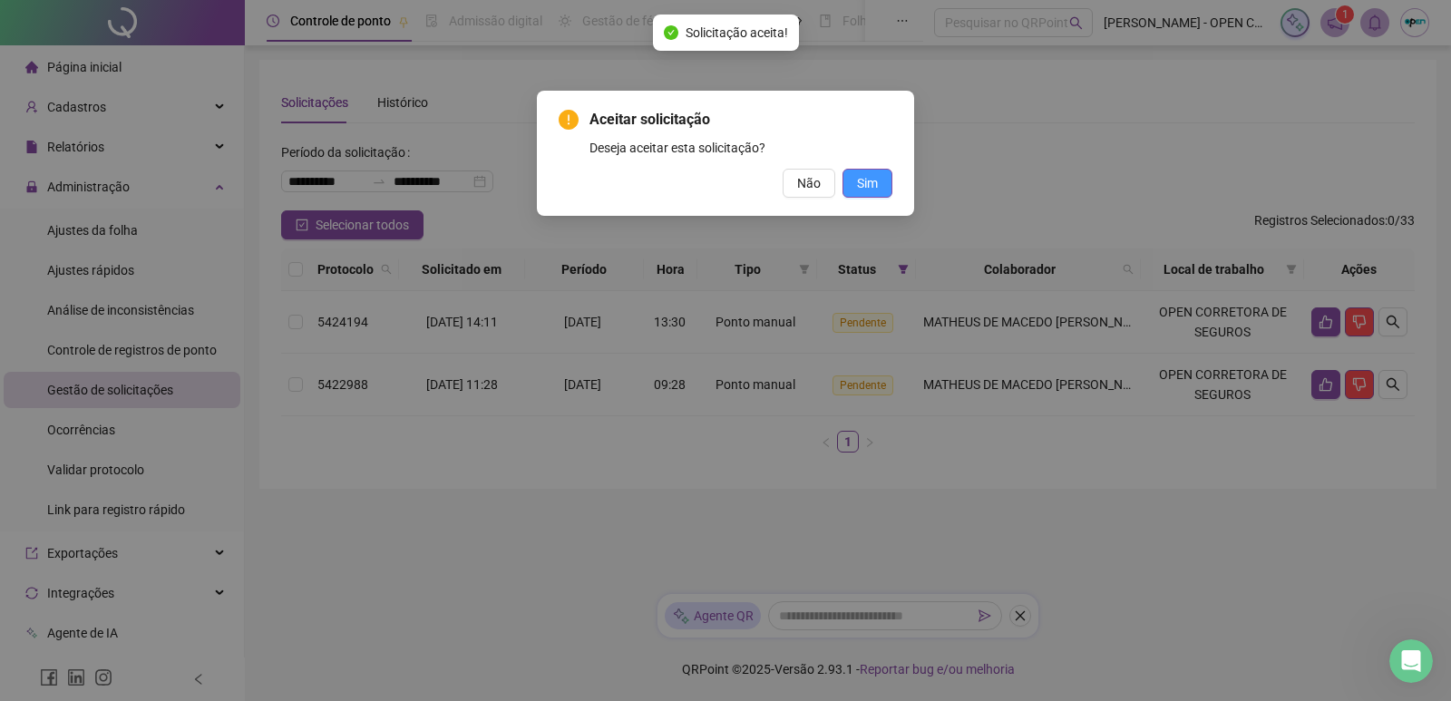
click at [873, 181] on span "Sim" at bounding box center [867, 183] width 21 height 20
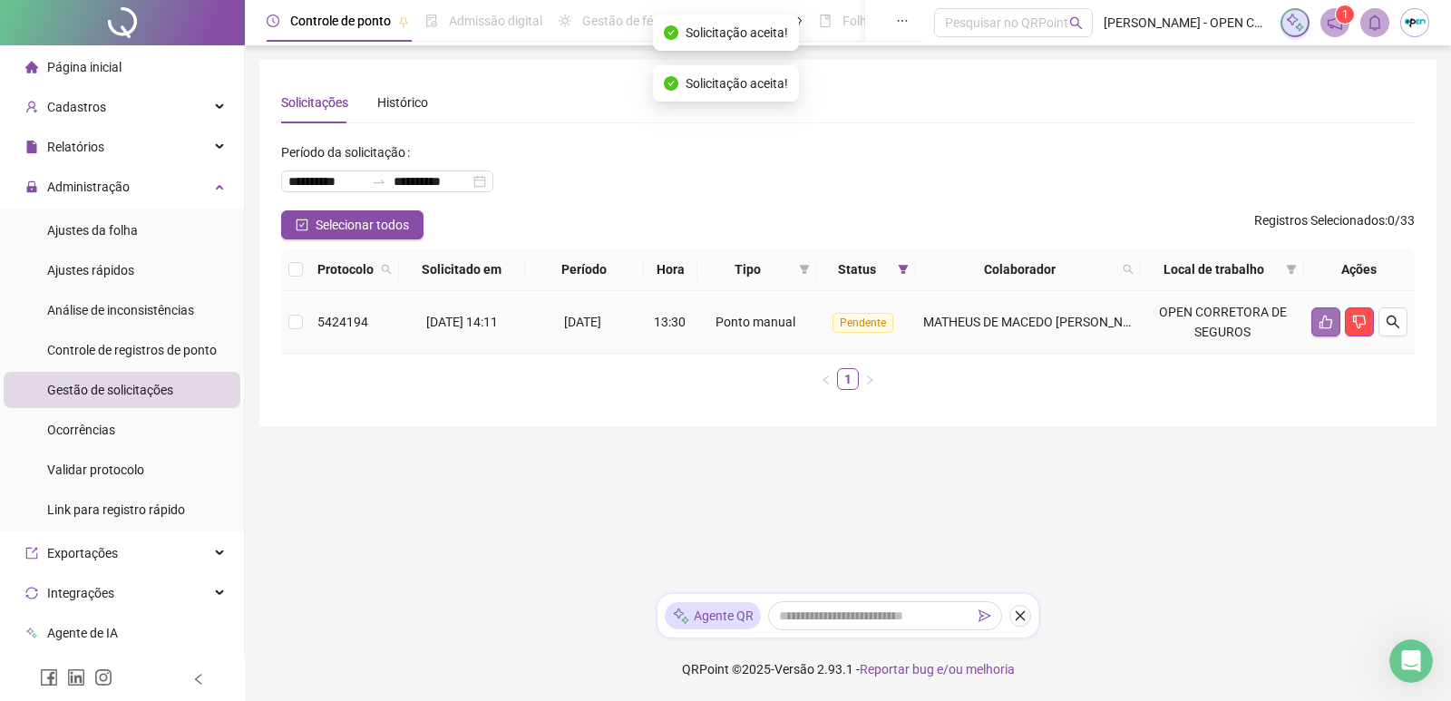
click at [1322, 332] on button "button" at bounding box center [1325, 321] width 29 height 29
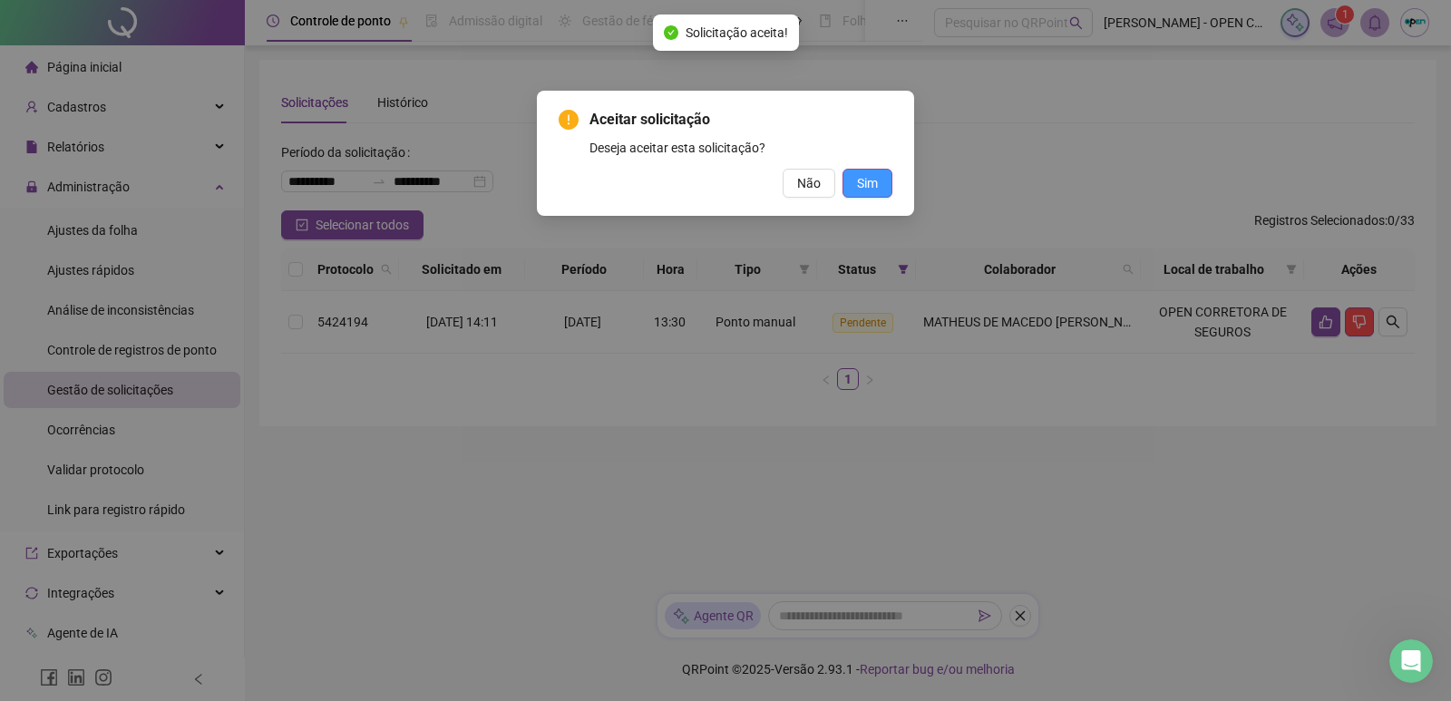
click at [872, 174] on span "Sim" at bounding box center [867, 183] width 21 height 20
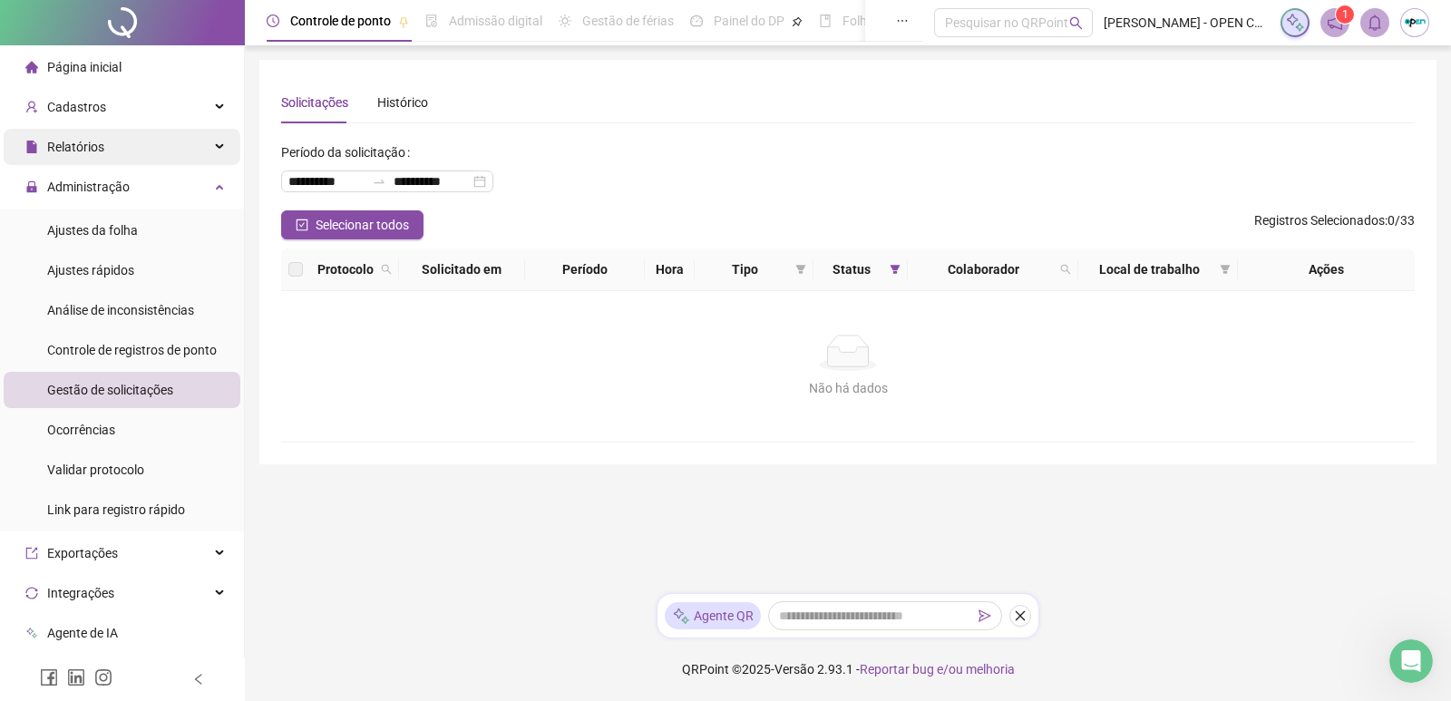
drag, startPoint x: 130, startPoint y: 184, endPoint x: 123, endPoint y: 148, distance: 36.8
click at [130, 182] on div "Administração" at bounding box center [122, 187] width 237 height 36
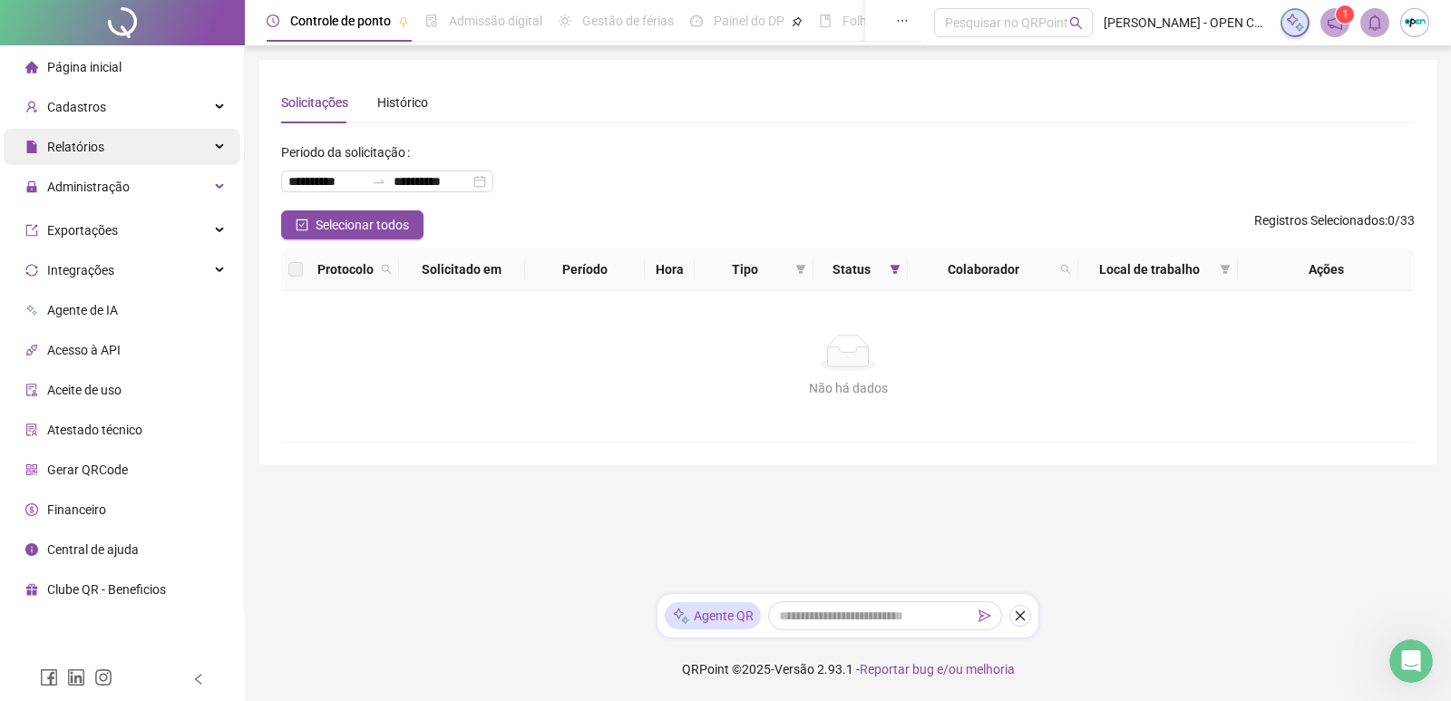
click at [123, 146] on div "Relatórios" at bounding box center [122, 147] width 237 height 36
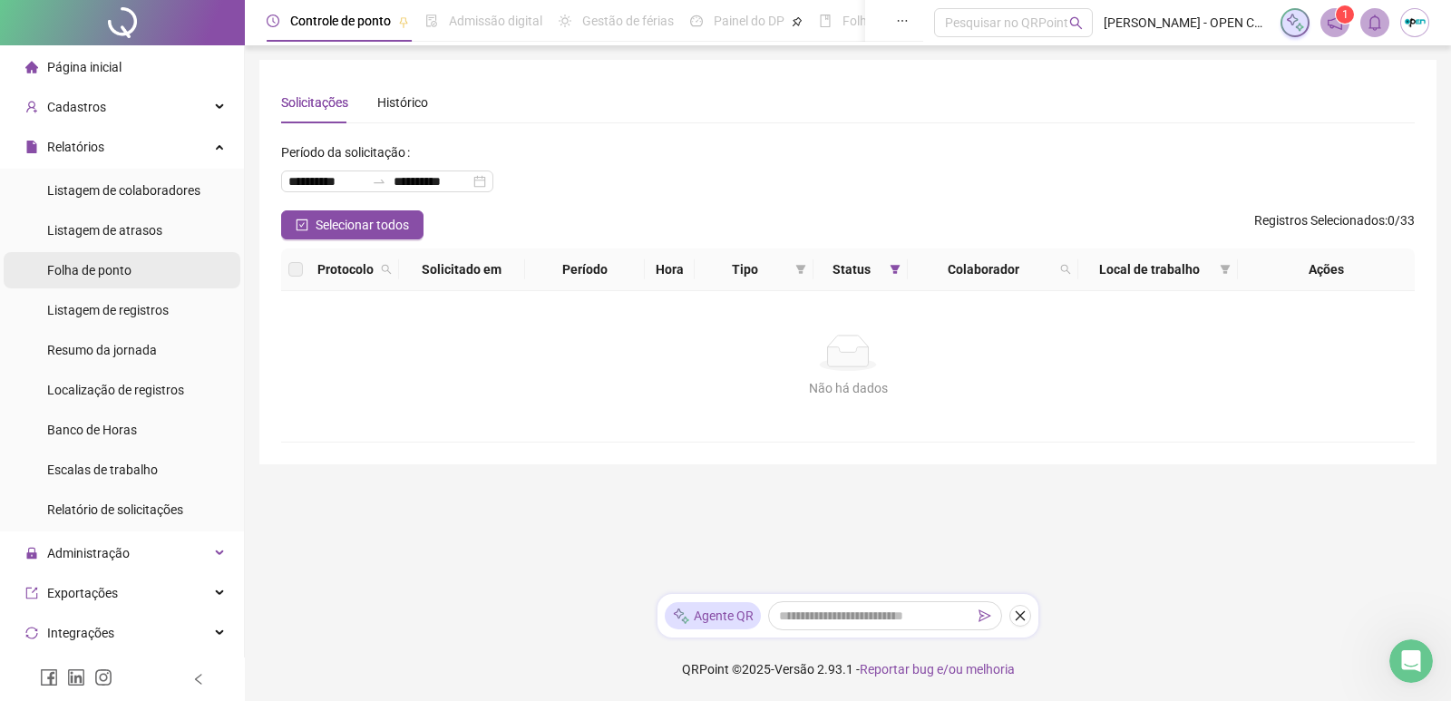
click at [148, 278] on li "Folha de ponto" at bounding box center [122, 270] width 237 height 36
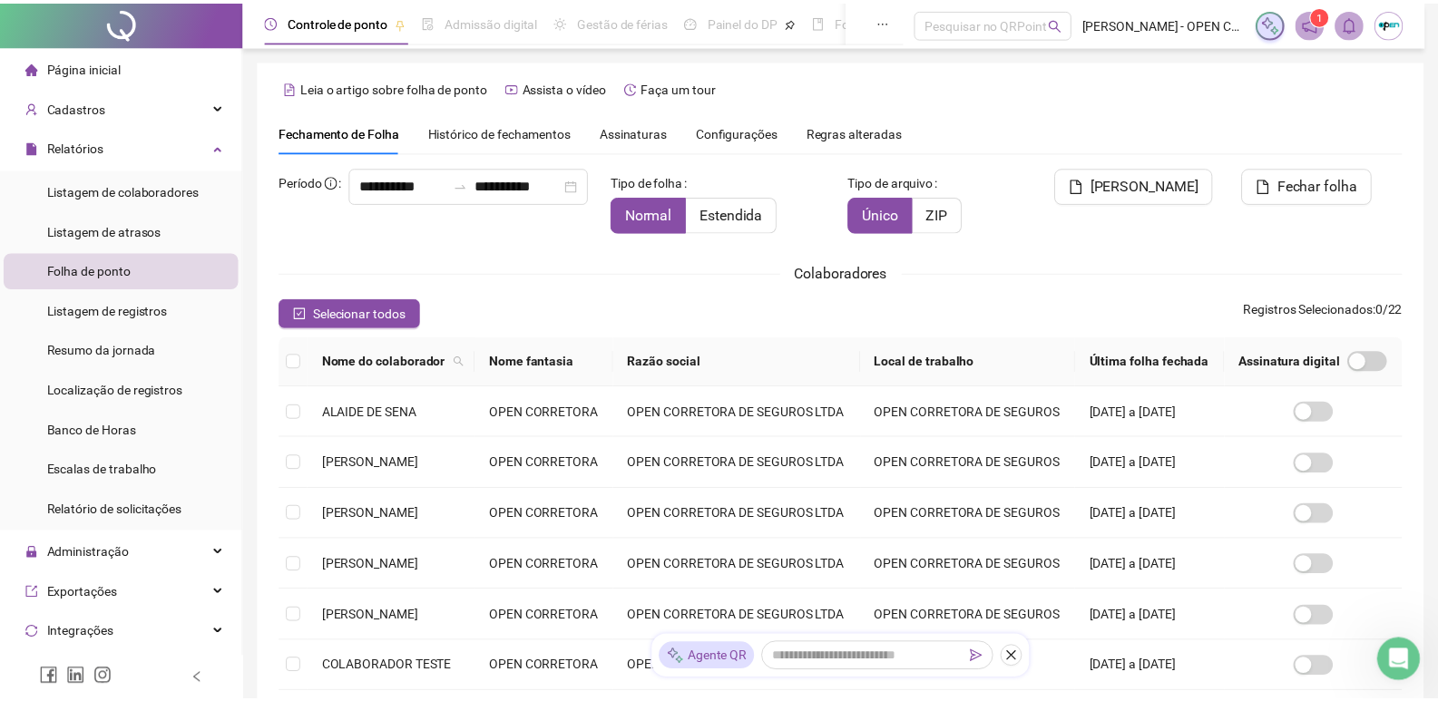
scroll to position [11, 0]
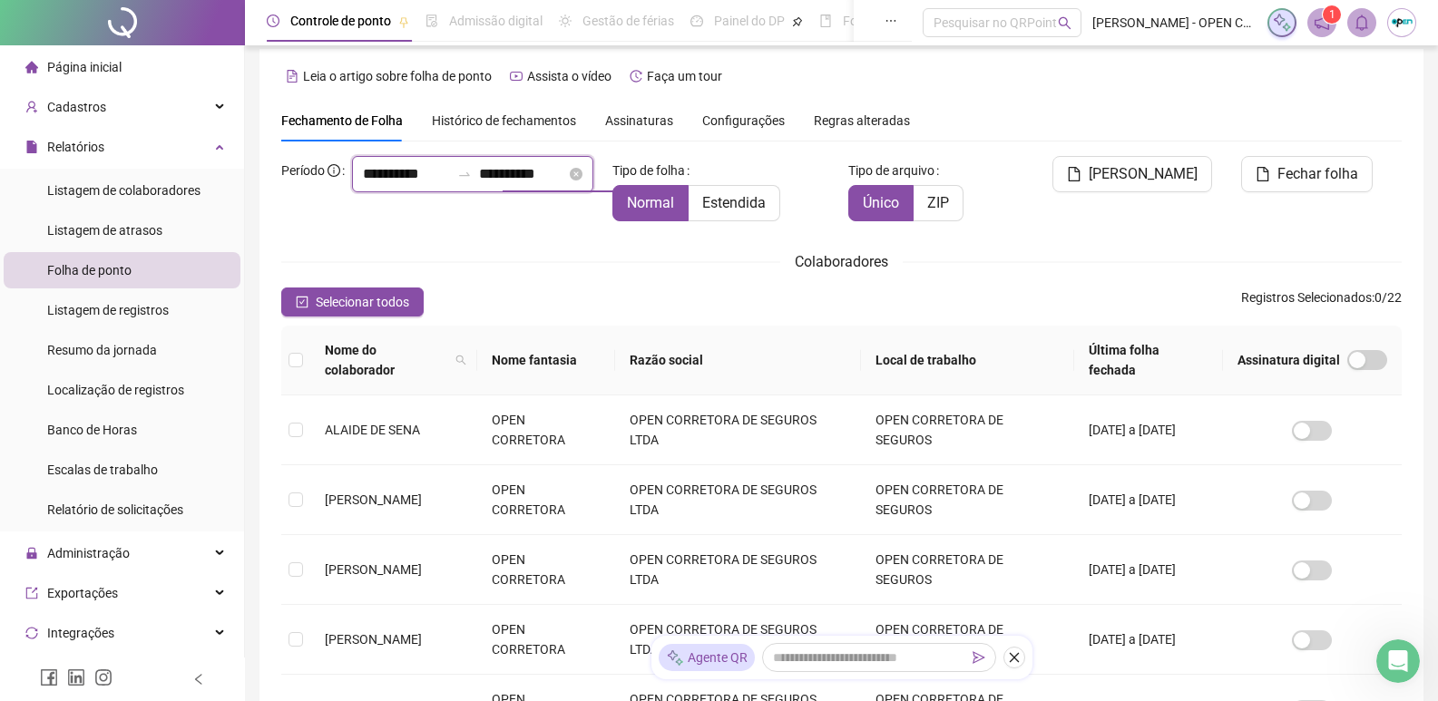
click at [488, 185] on input "**********" at bounding box center [522, 174] width 87 height 22
click at [483, 185] on input "**********" at bounding box center [522, 174] width 87 height 22
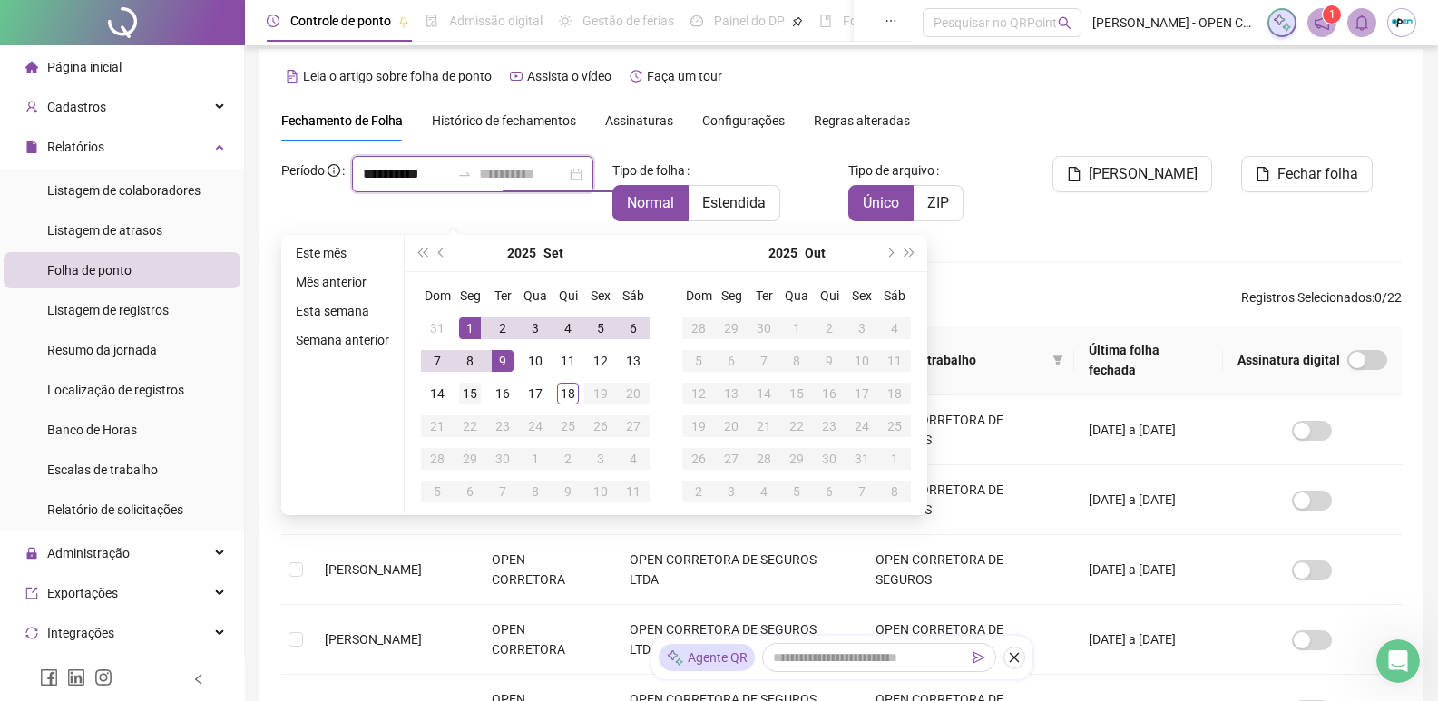
type input "**********"
click at [473, 390] on div "15" at bounding box center [470, 394] width 22 height 22
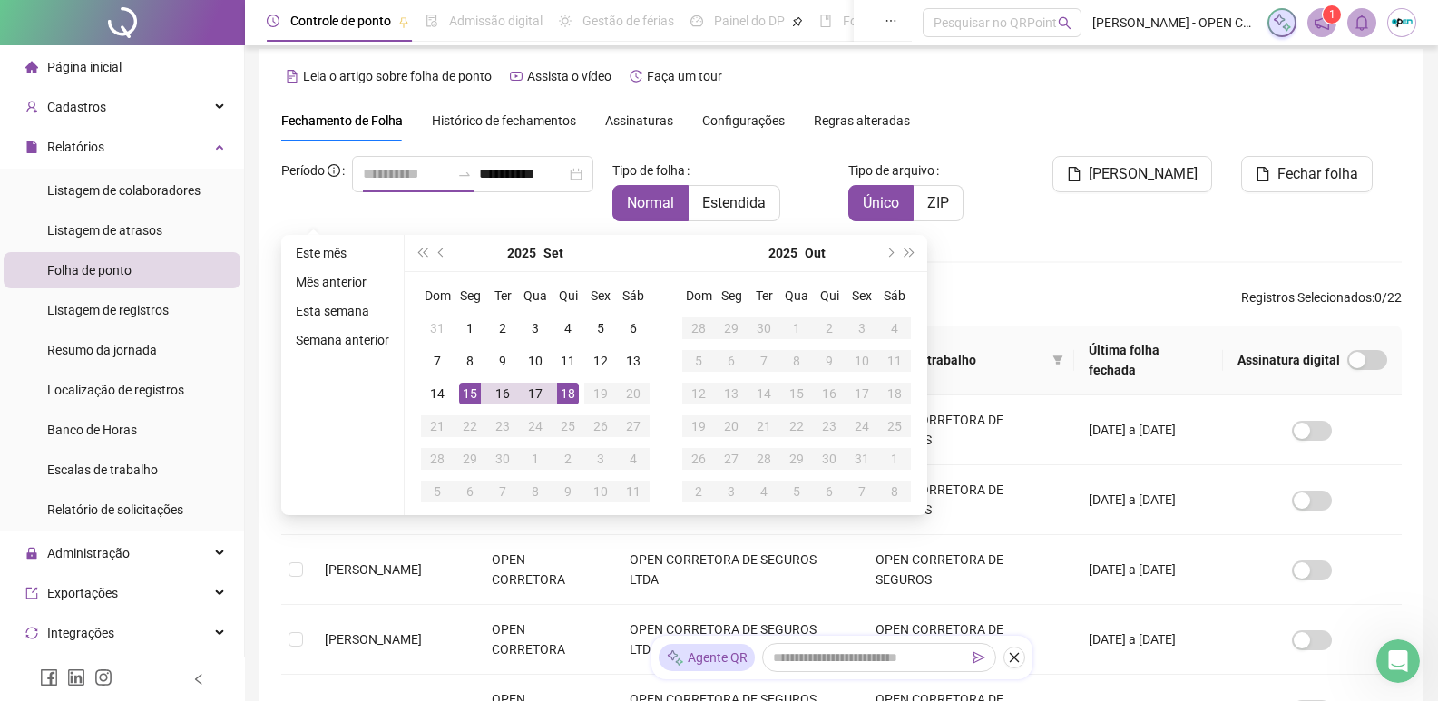
click at [573, 393] on div "18" at bounding box center [568, 394] width 22 height 22
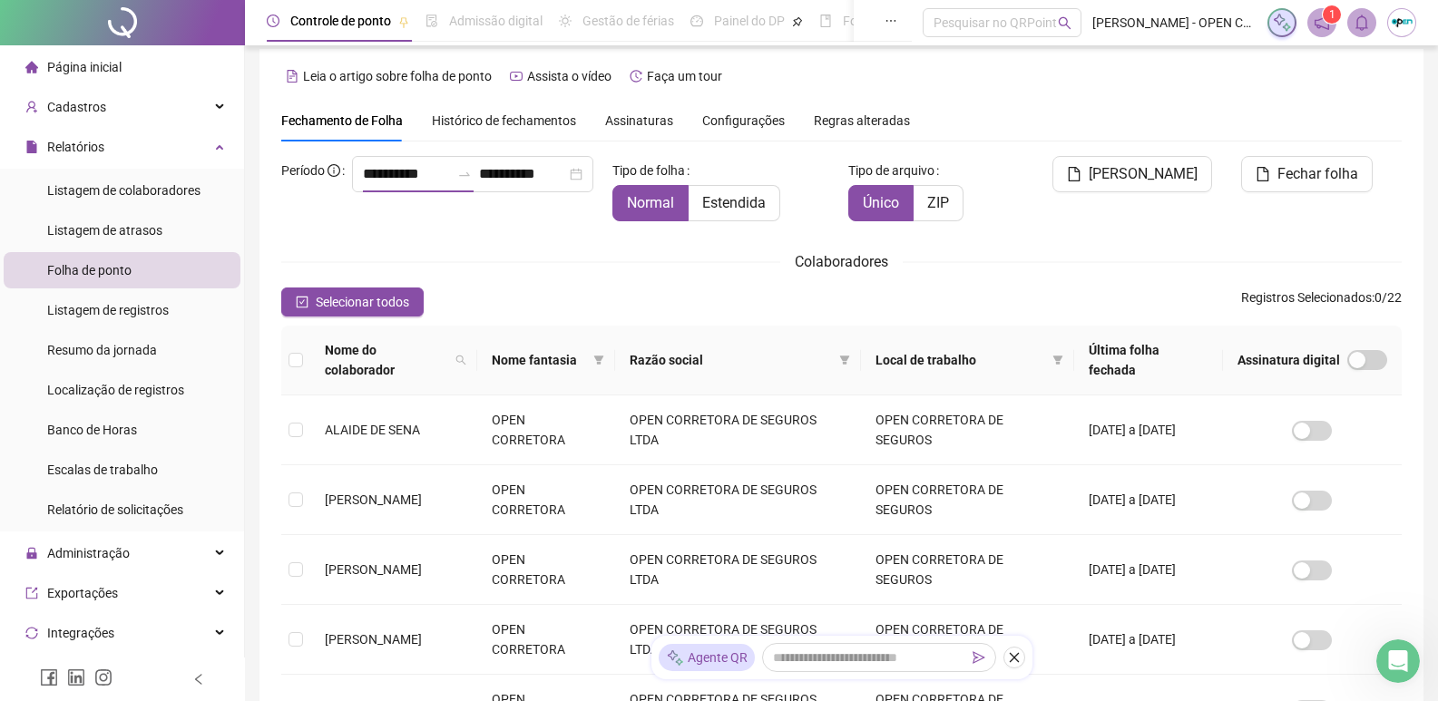
type input "**********"
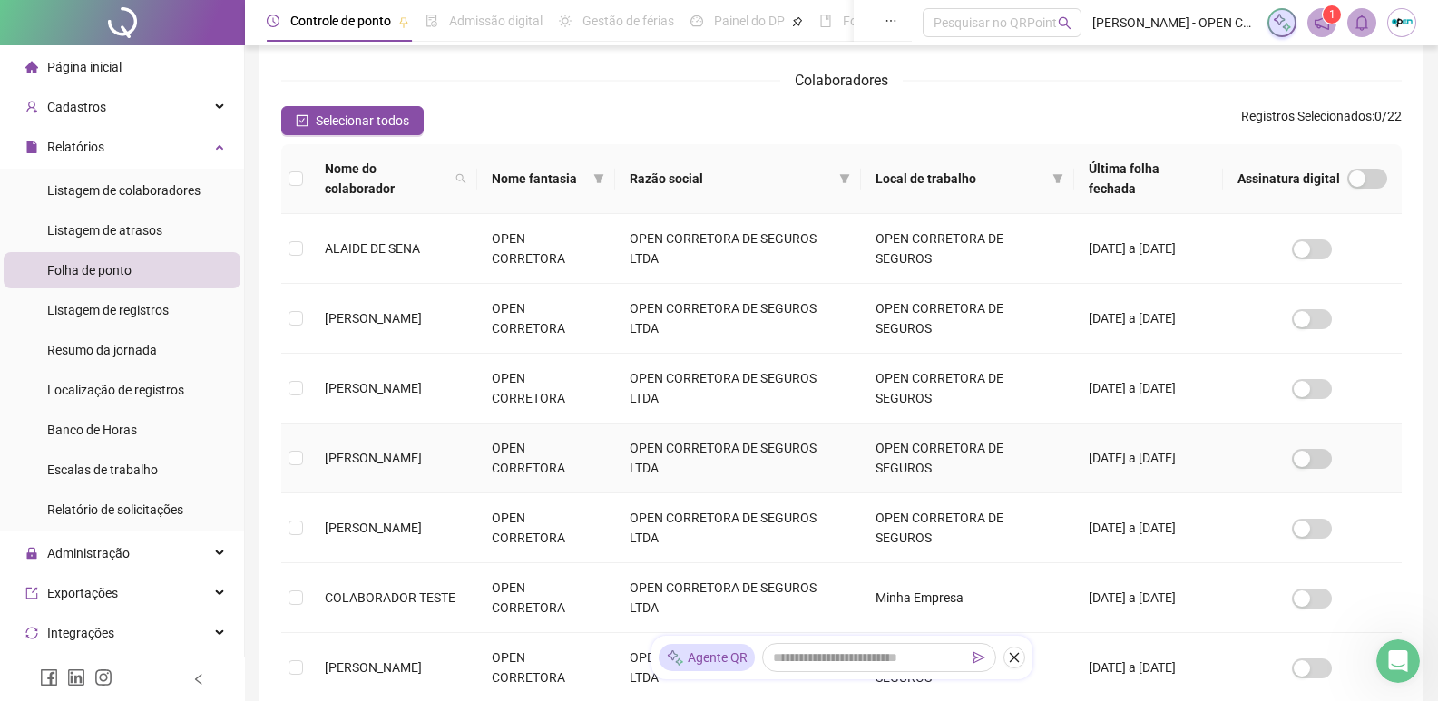
scroll to position [283, 0]
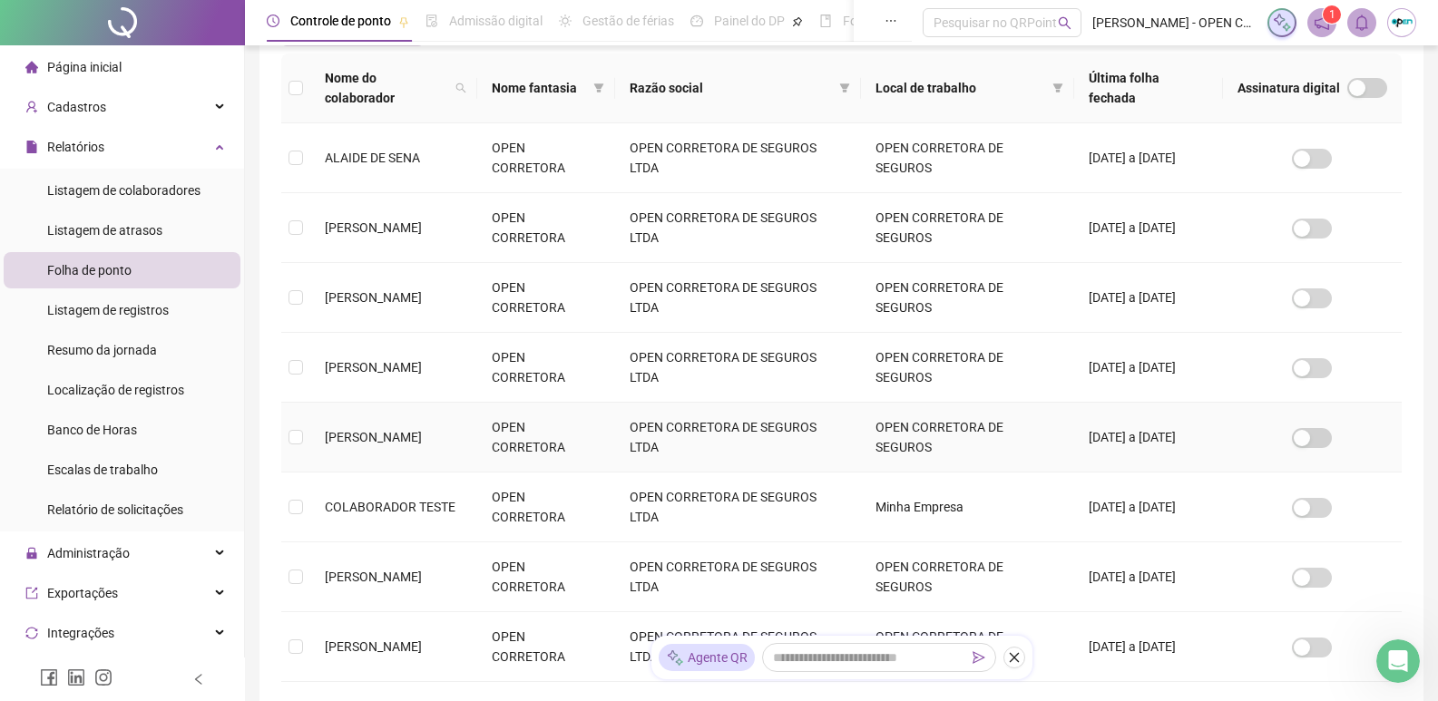
click at [422, 430] on span "[PERSON_NAME]" at bounding box center [373, 437] width 97 height 15
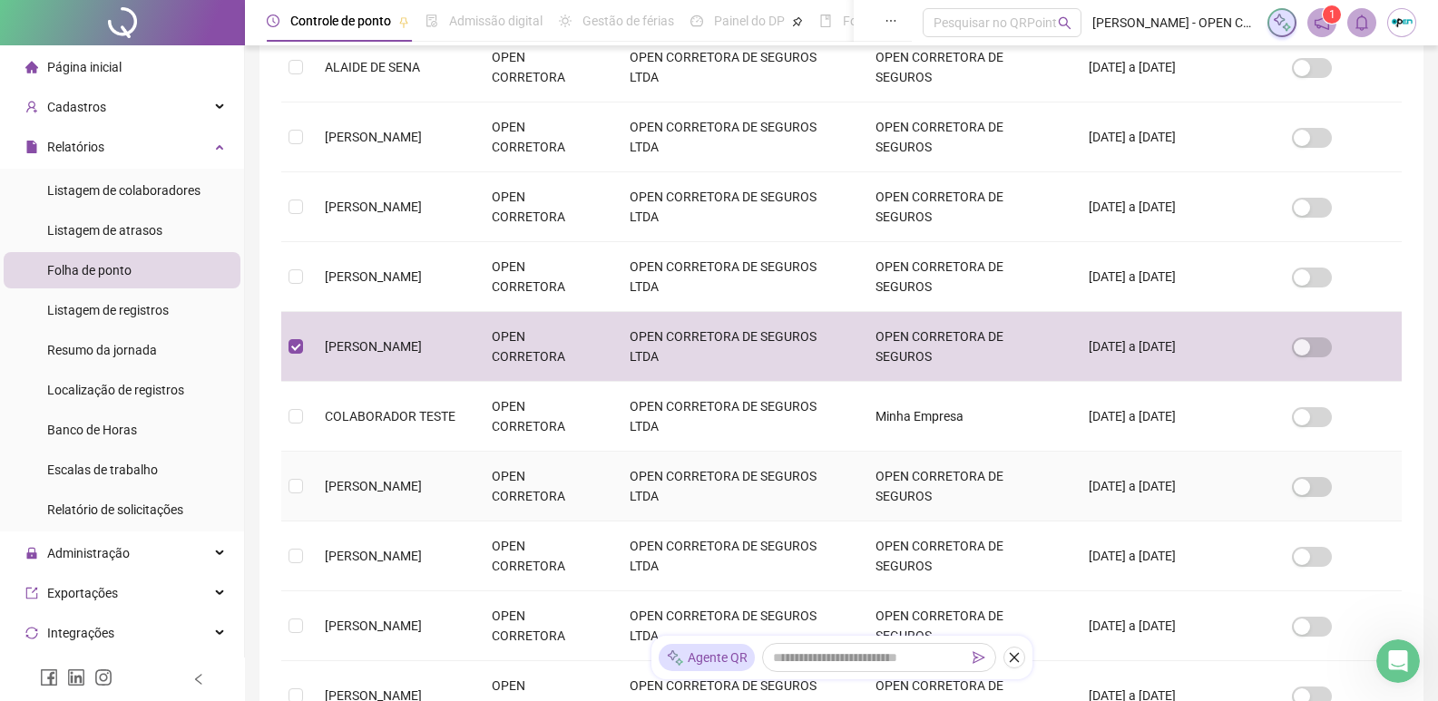
click at [422, 479] on span "[PERSON_NAME]" at bounding box center [373, 486] width 97 height 15
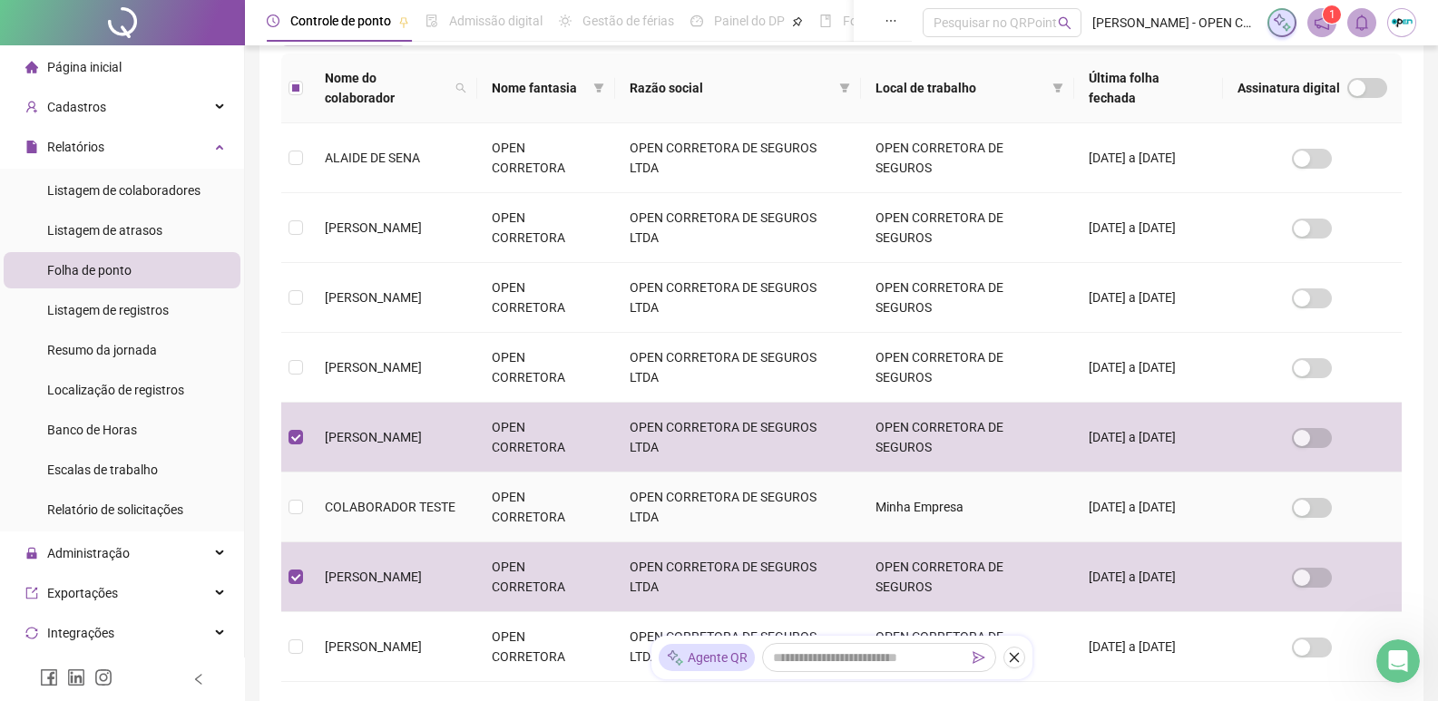
scroll to position [555, 0]
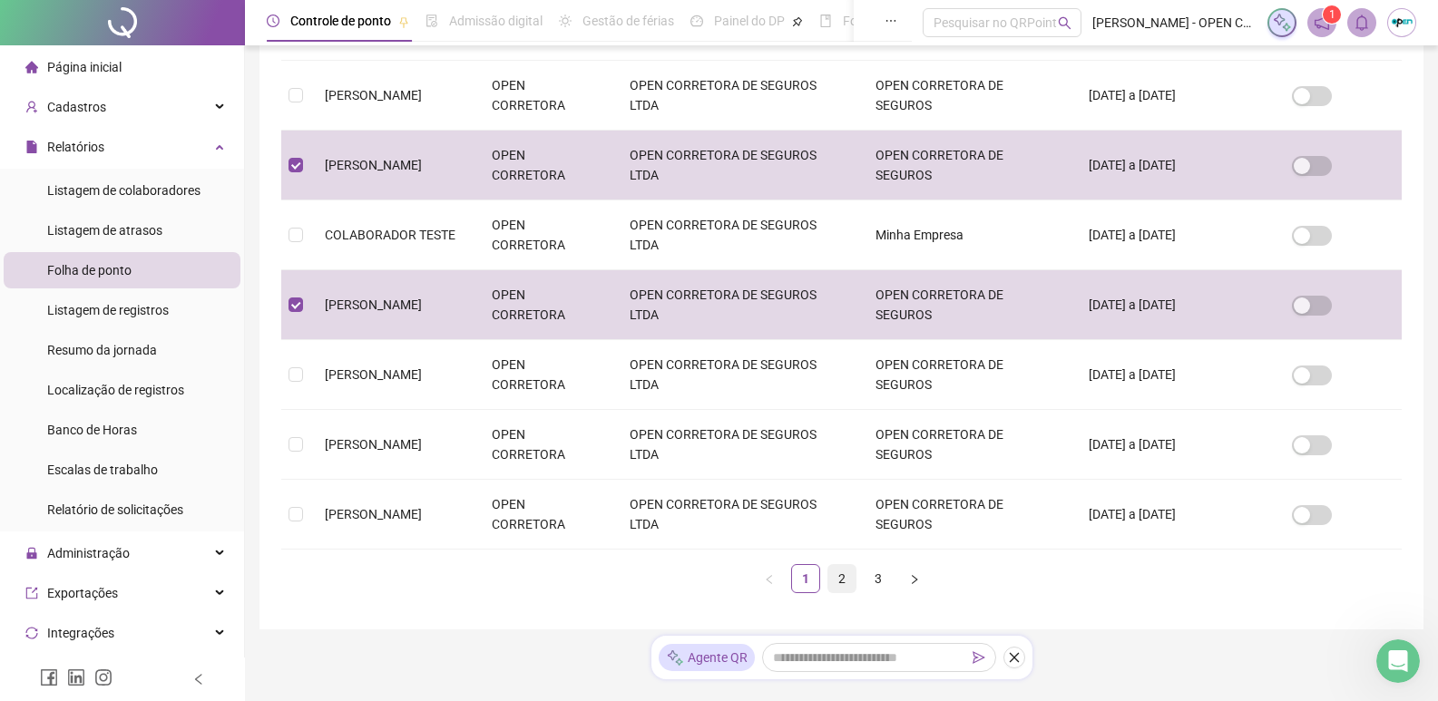
click at [836, 565] on link "2" at bounding box center [841, 578] width 27 height 27
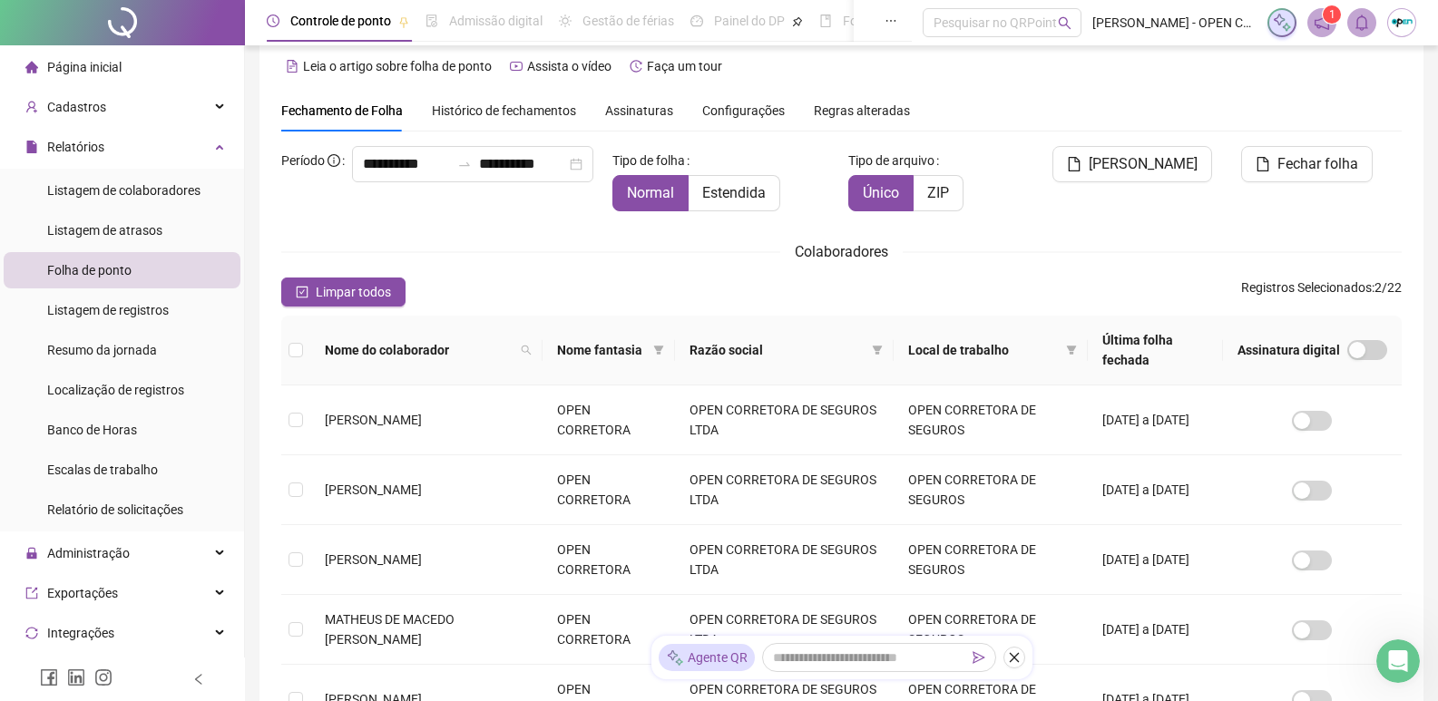
scroll to position [202, 0]
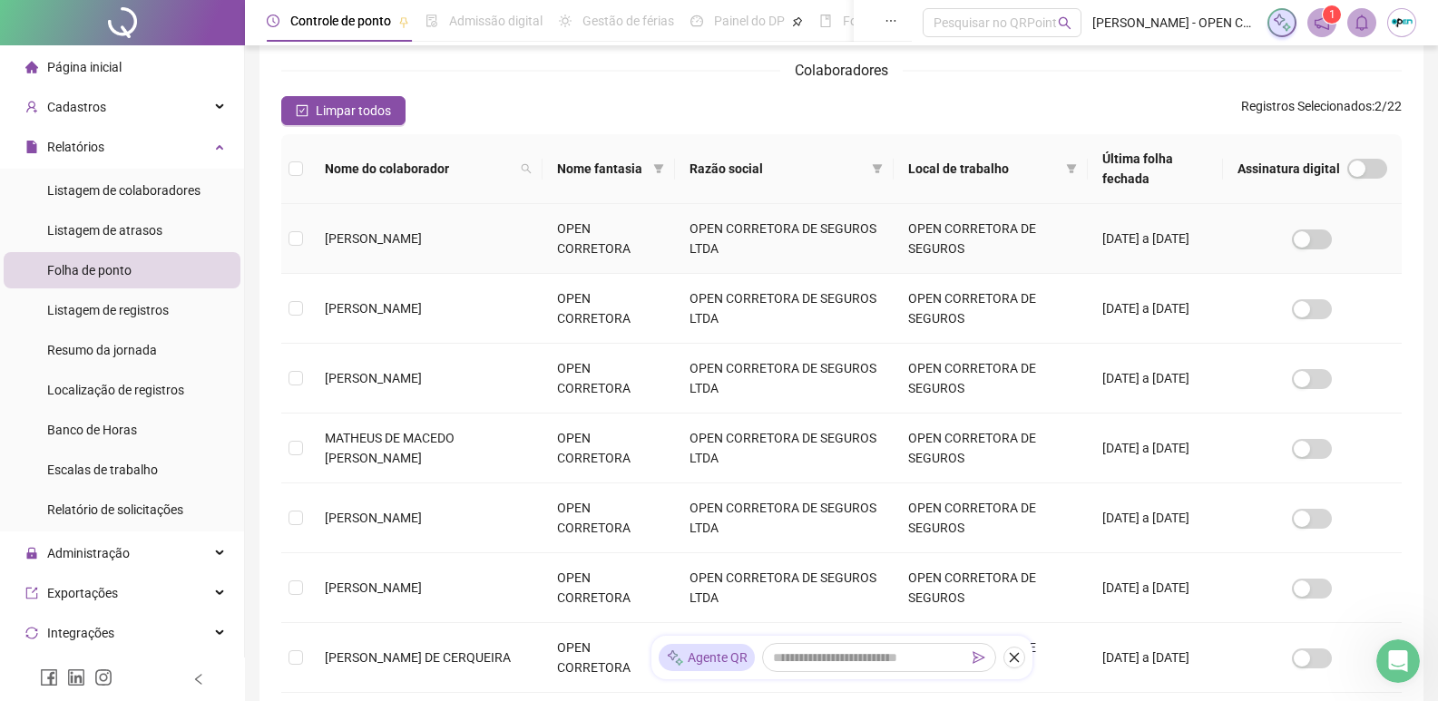
click at [381, 234] on span "[PERSON_NAME]" at bounding box center [373, 238] width 97 height 15
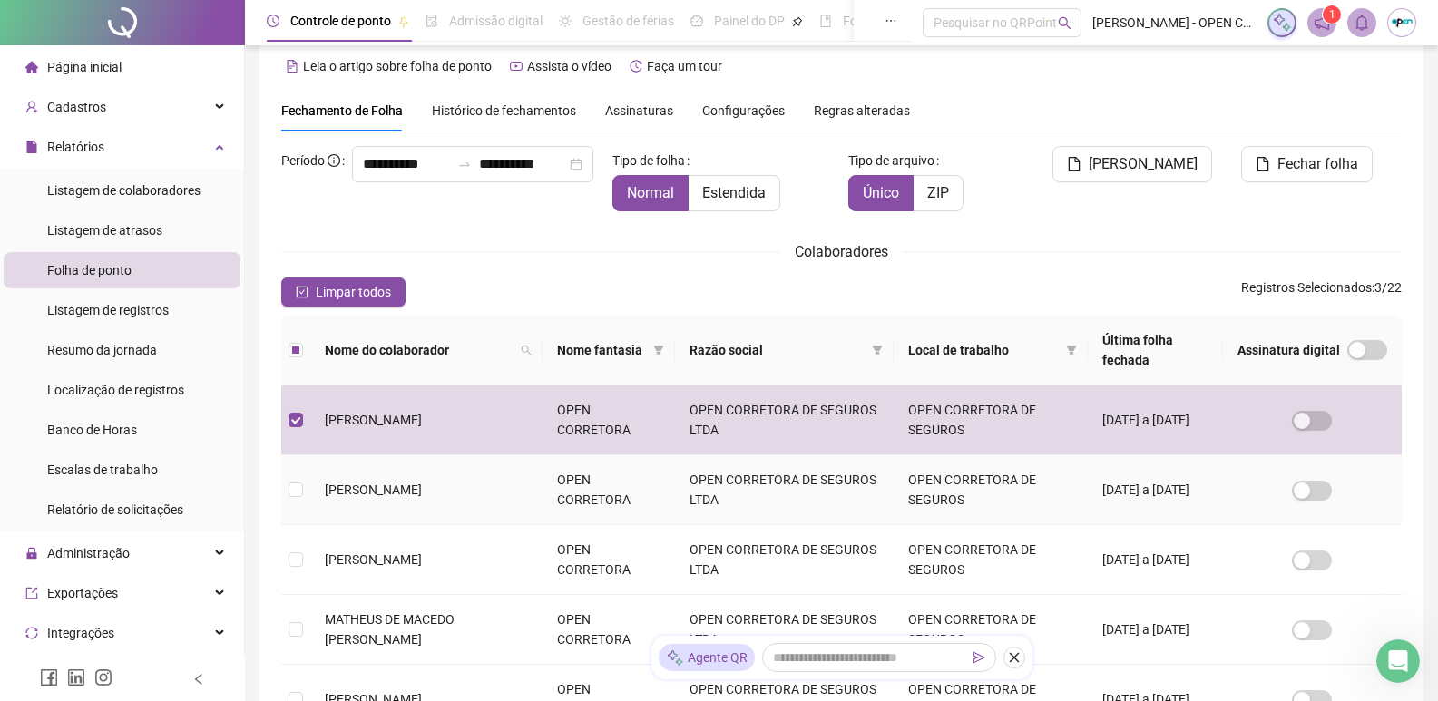
click at [422, 483] on span "[PERSON_NAME]" at bounding box center [373, 490] width 97 height 15
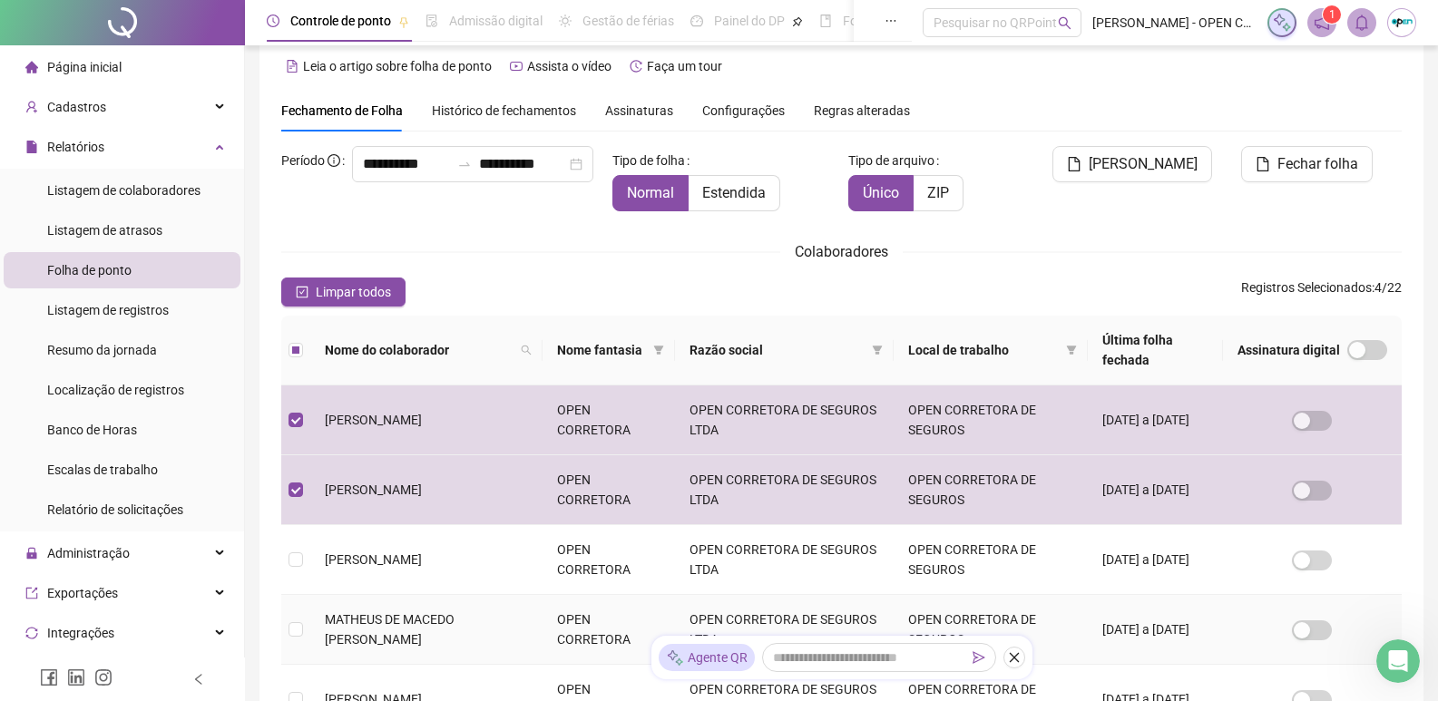
click at [412, 621] on span "MATHEUS DE MACEDO [PERSON_NAME]" at bounding box center [390, 629] width 130 height 34
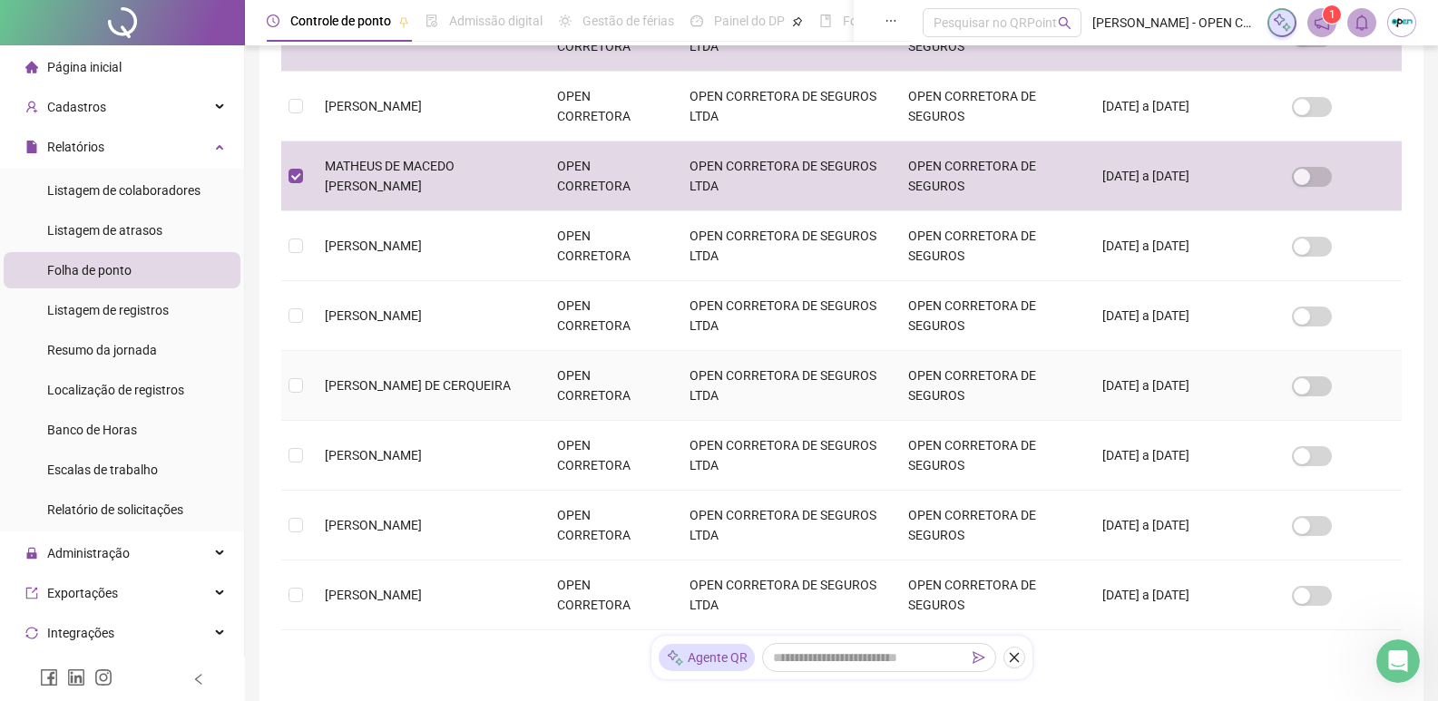
click at [457, 378] on span "[PERSON_NAME] DE CERQUEIRA" at bounding box center [418, 385] width 186 height 15
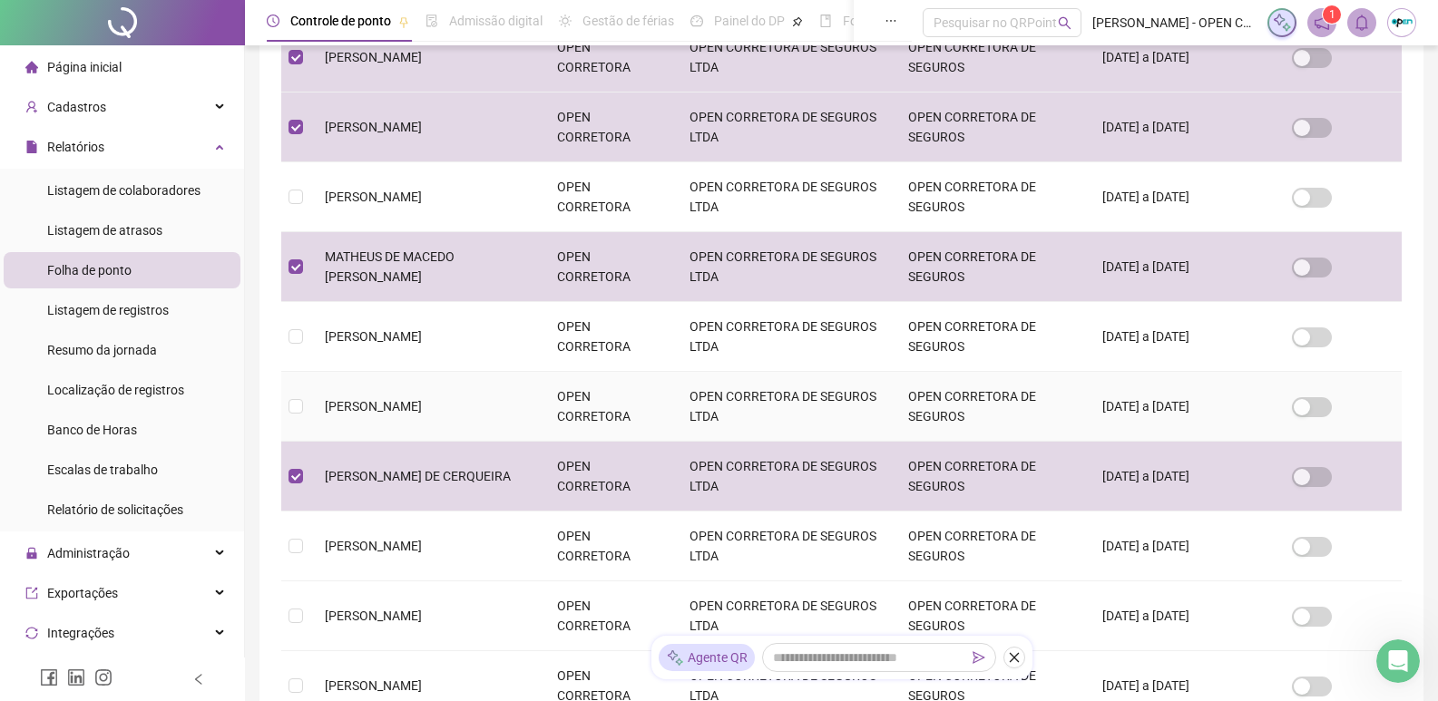
scroll to position [605, 0]
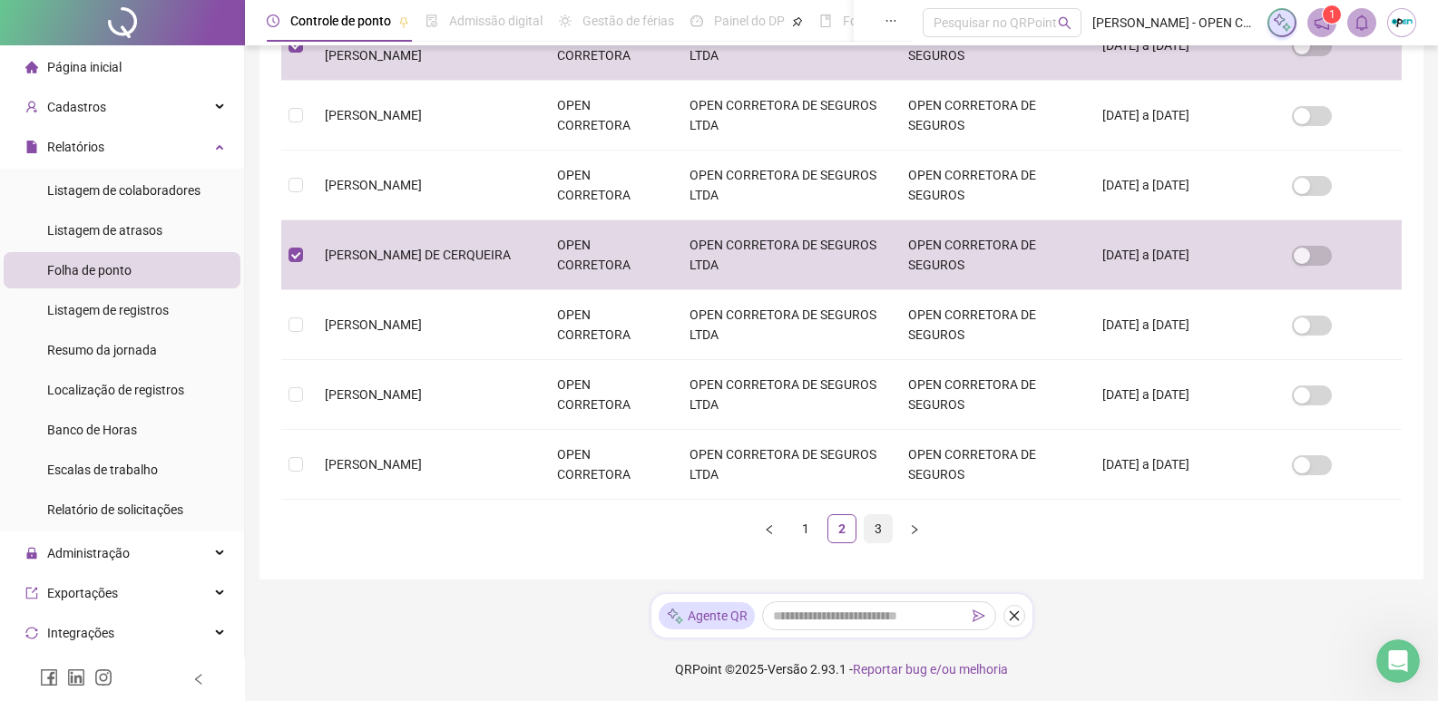
click at [875, 531] on link "3" at bounding box center [877, 528] width 27 height 27
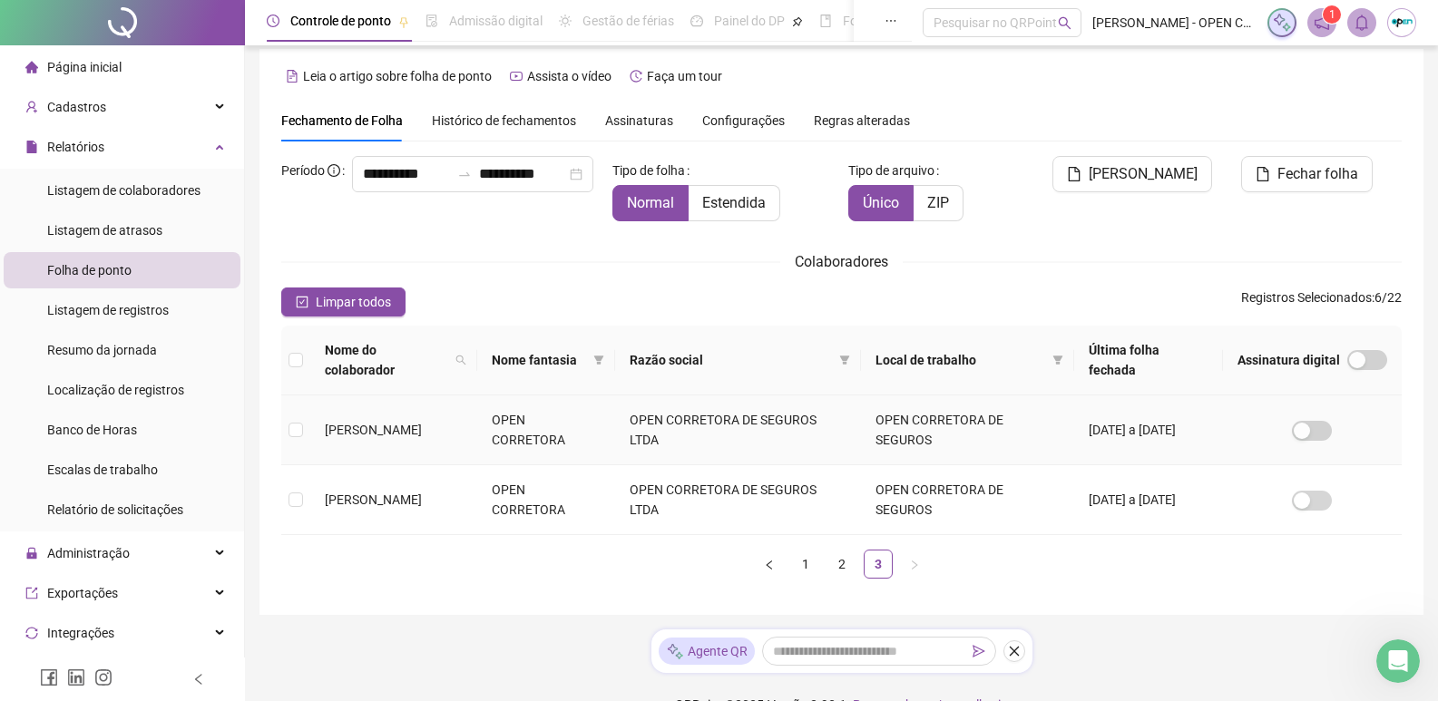
click at [430, 413] on td "[PERSON_NAME]" at bounding box center [393, 430] width 167 height 70
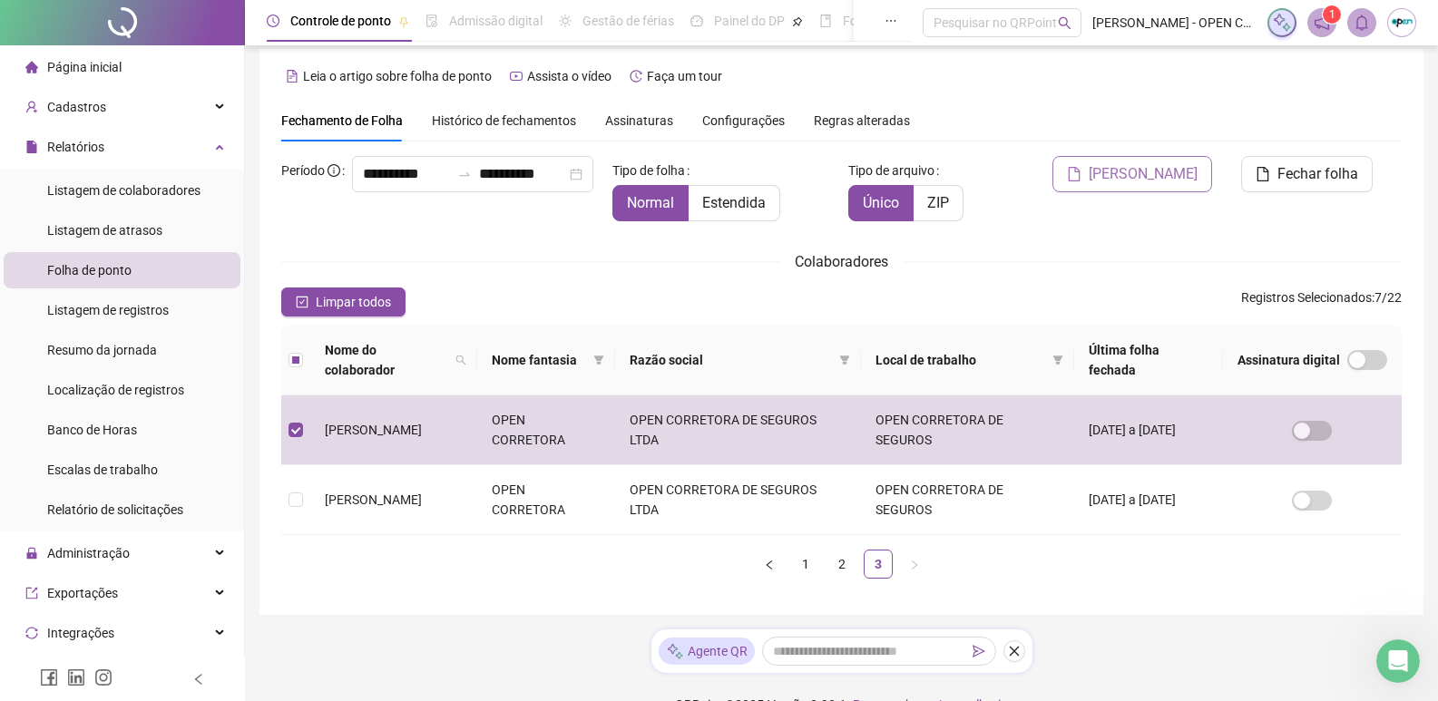
click at [1153, 172] on span "[PERSON_NAME]" at bounding box center [1142, 174] width 109 height 22
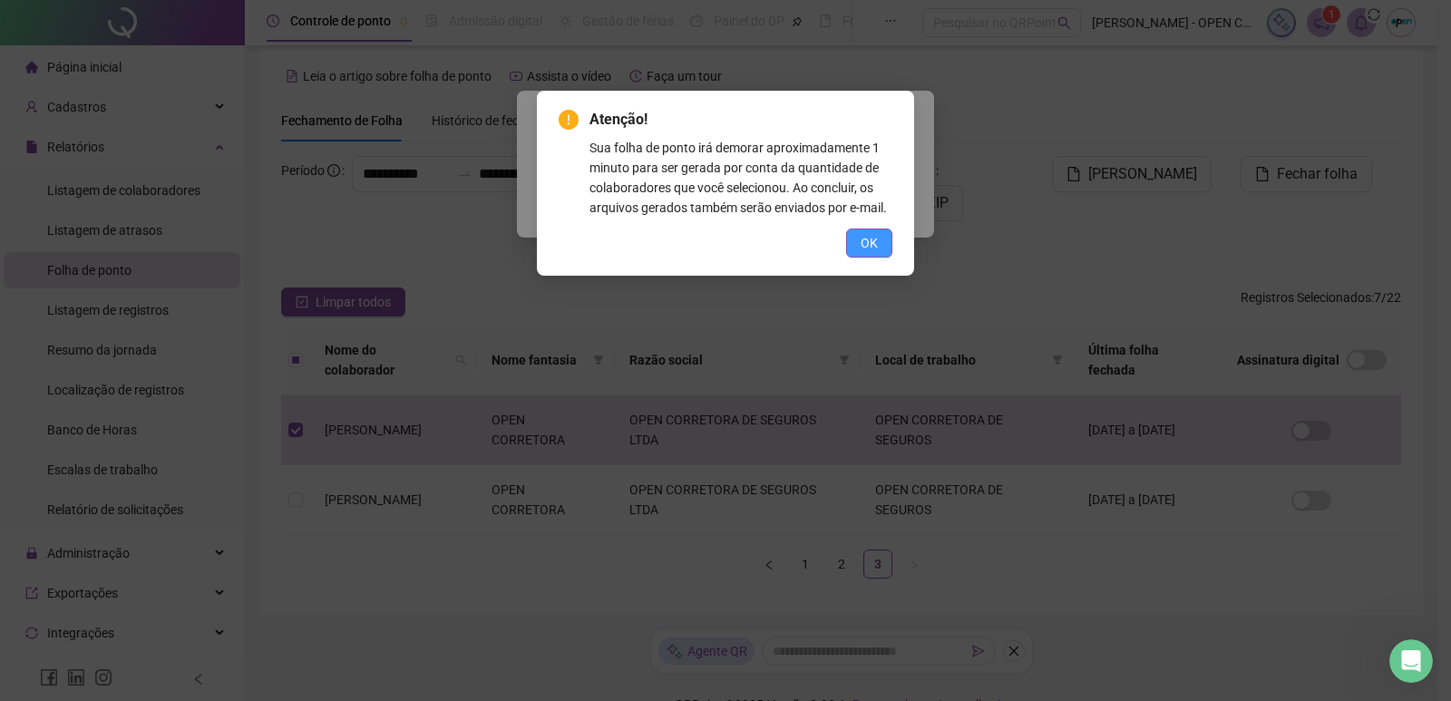
click at [868, 237] on span "OK" at bounding box center [869, 243] width 17 height 20
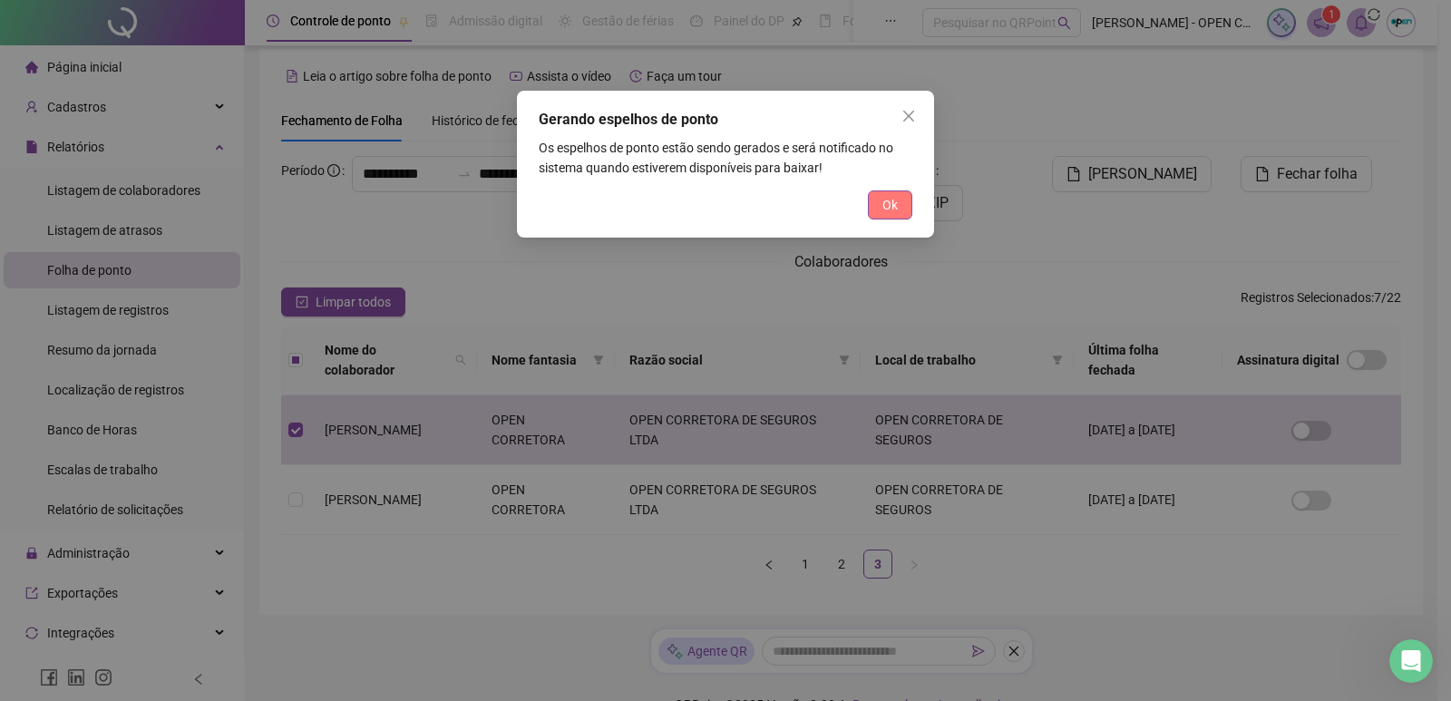
click at [884, 209] on span "Ok" at bounding box center [889, 205] width 15 height 20
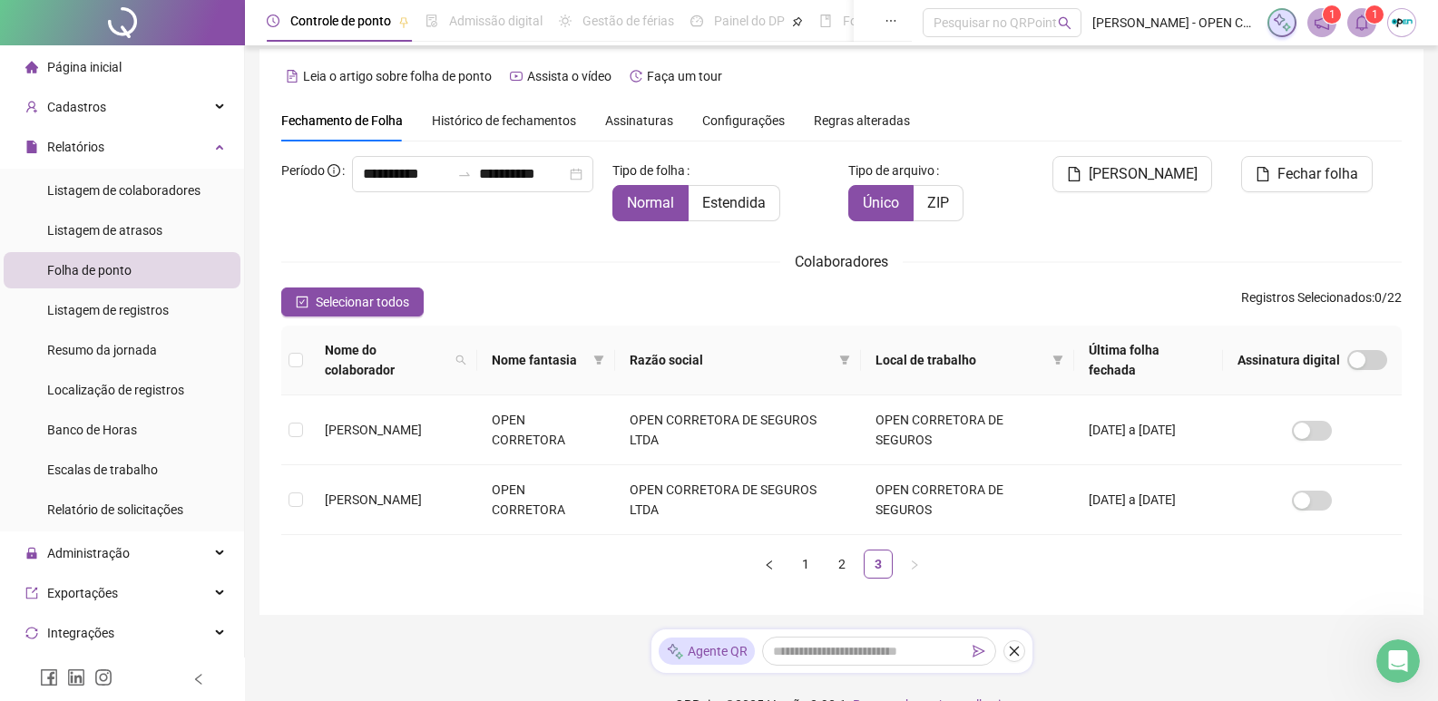
click at [1350, 15] on span at bounding box center [1361, 22] width 29 height 29
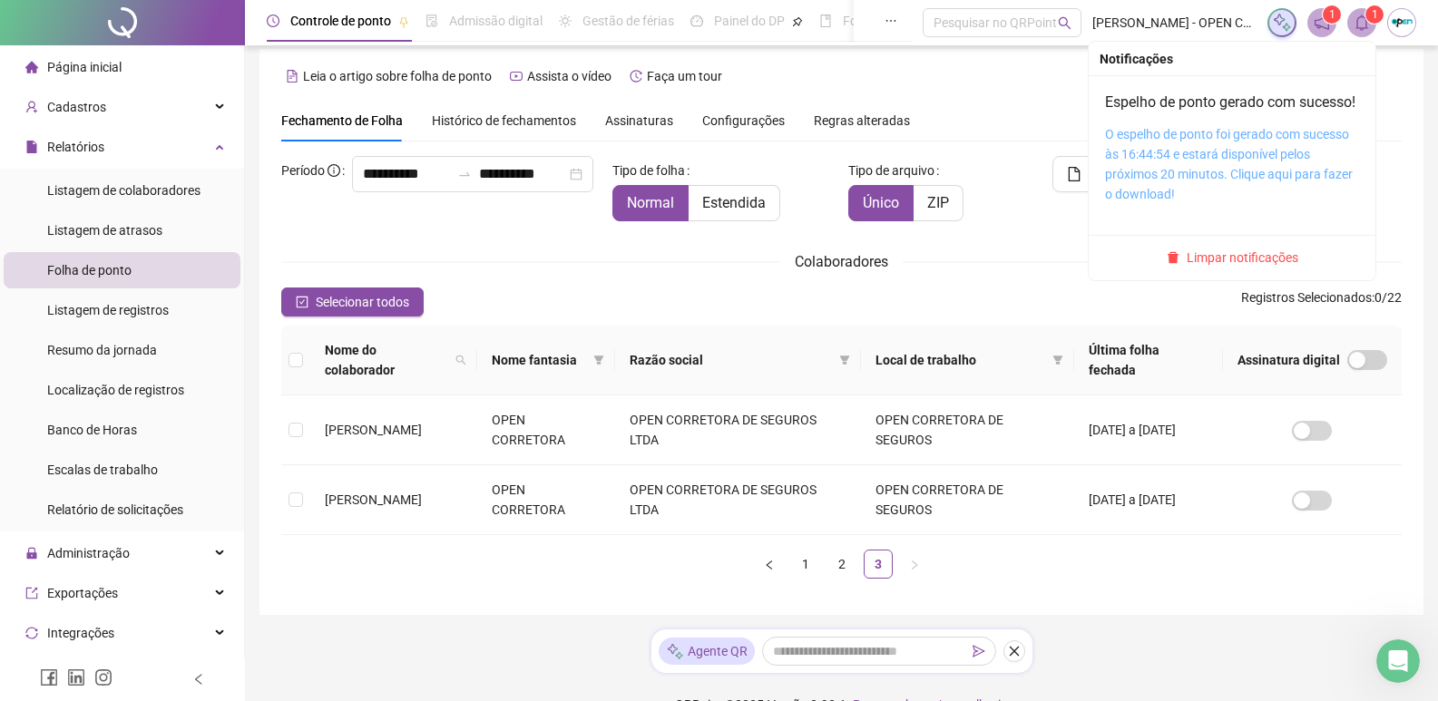
click at [1184, 175] on link "O espelho de ponto foi gerado com sucesso às 16:44:54 e estará disponível pelos…" at bounding box center [1229, 164] width 248 height 74
